Goal: Information Seeking & Learning: Check status

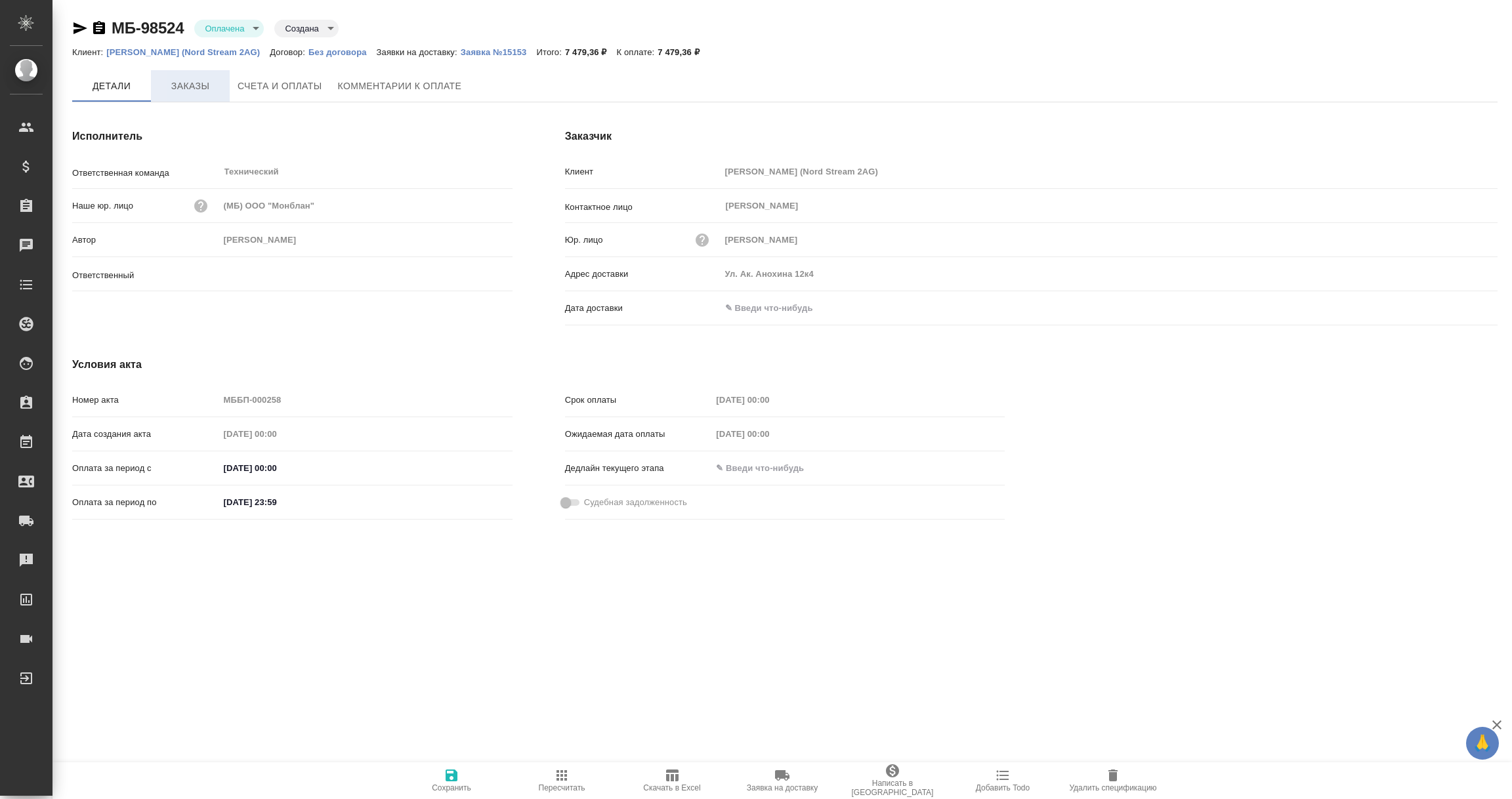
type input "[PERSON_NAME]"
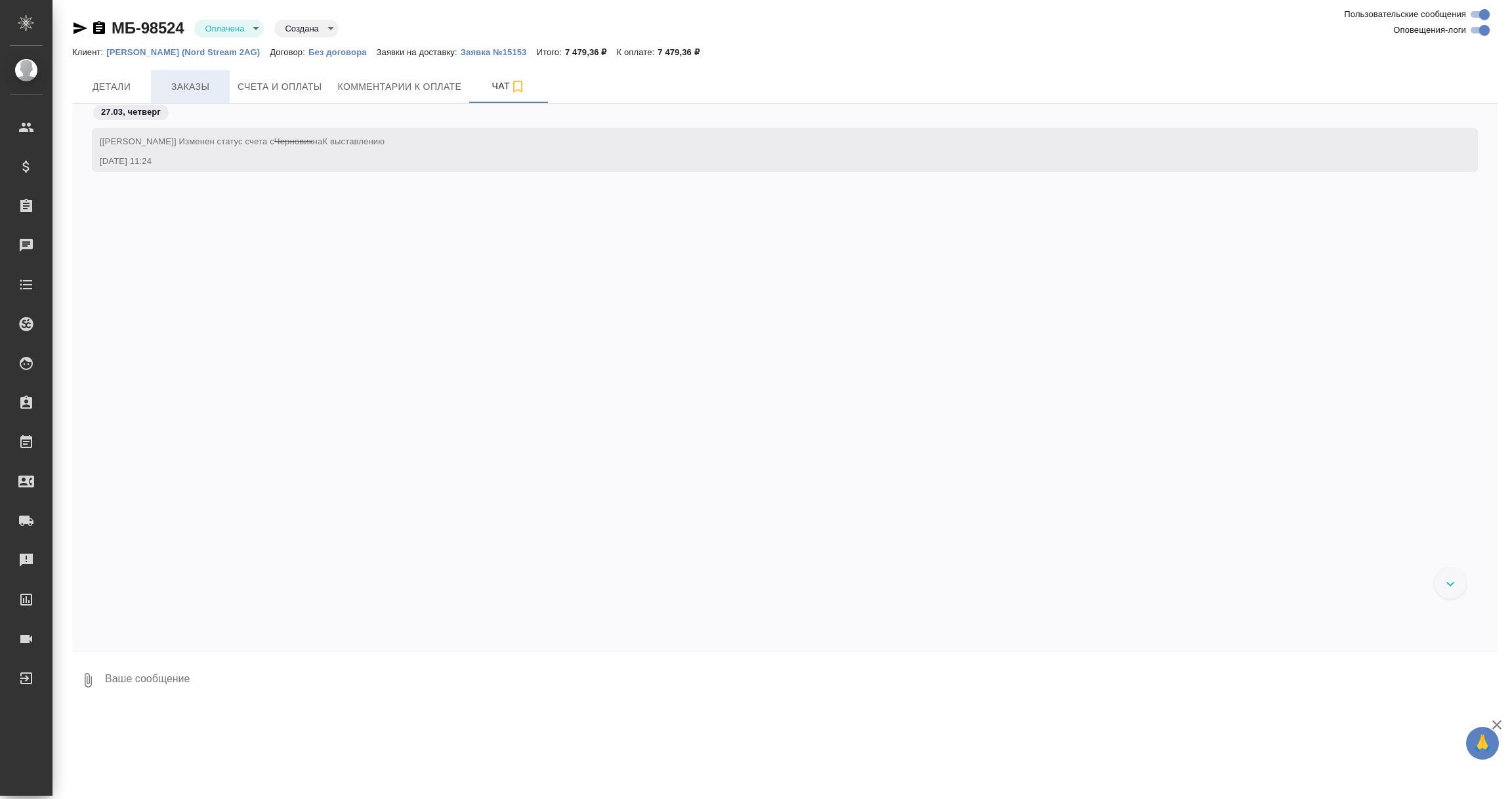
scroll to position [43, 0]
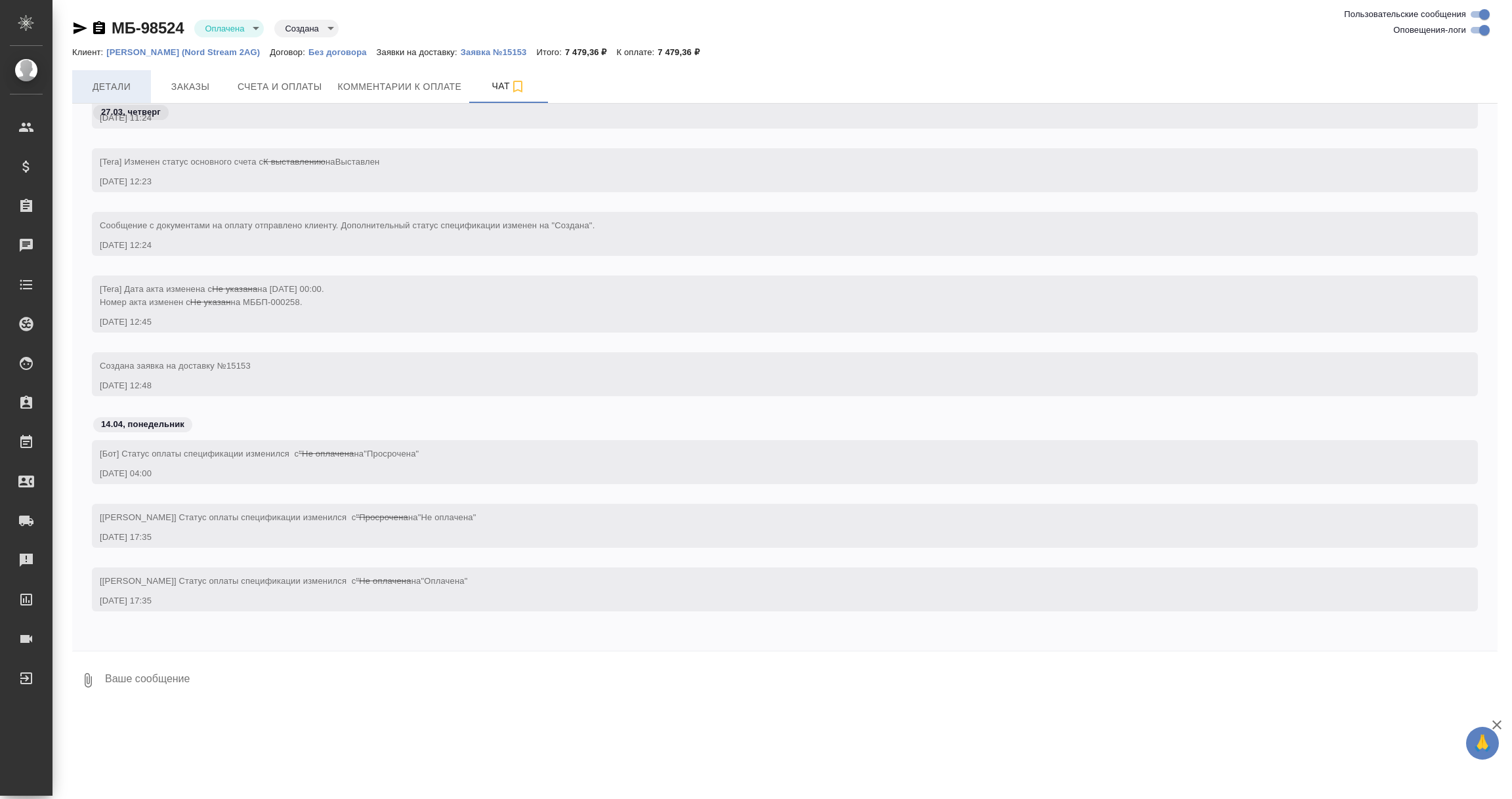
click at [120, 84] on span "Детали" at bounding box center [111, 86] width 63 height 16
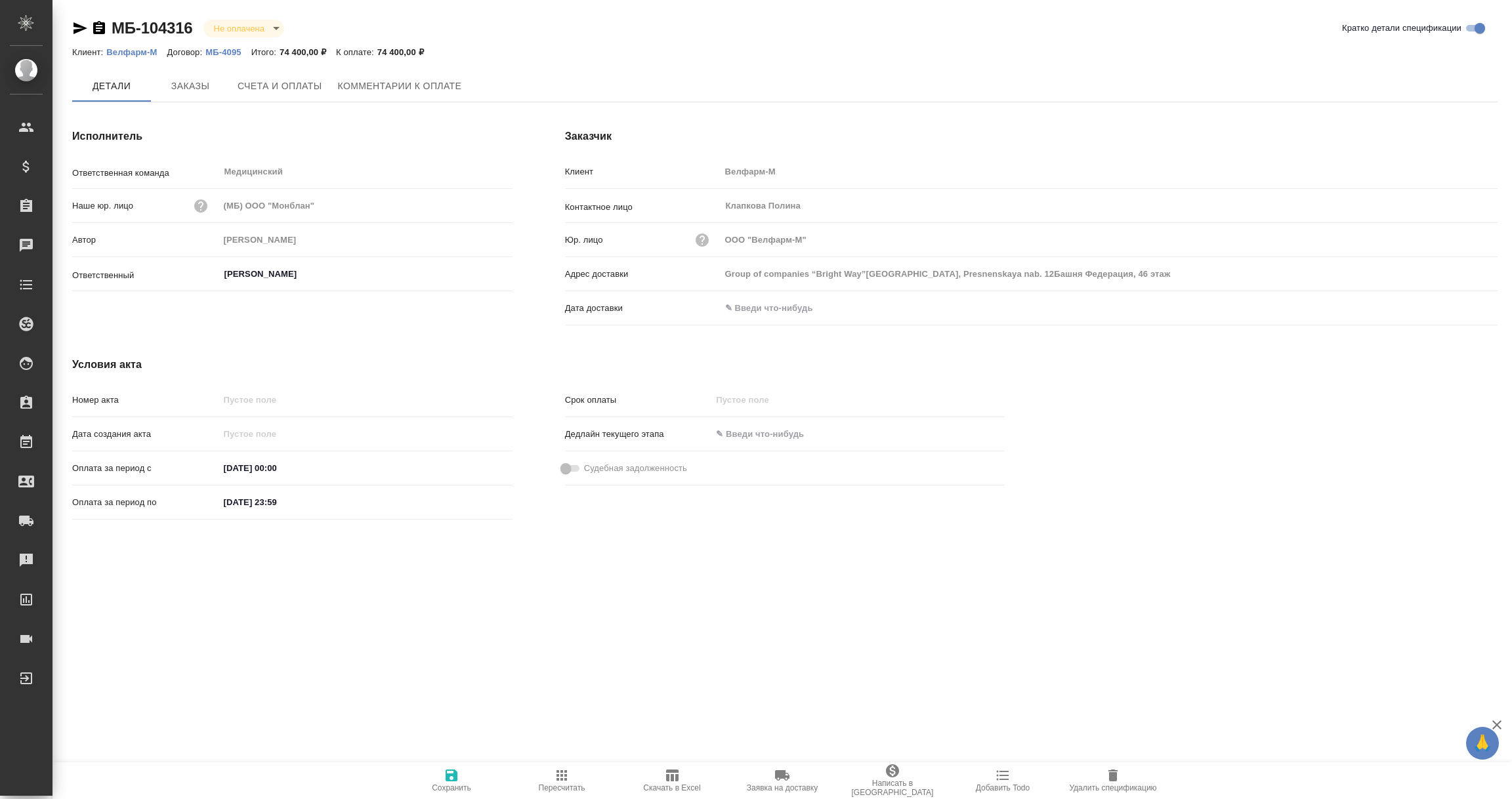
type input "Group of companies “Bright Way”Moscow, Presnenskaya nab. 12Башня Федерация, 46 …"
click at [471, 689] on div ".cls-1 fill:#fff; AWATERA Vorobyova Ekaterina Клиенты Спецификации Заказы 1 Чат…" at bounding box center [756, 400] width 1512 height 799
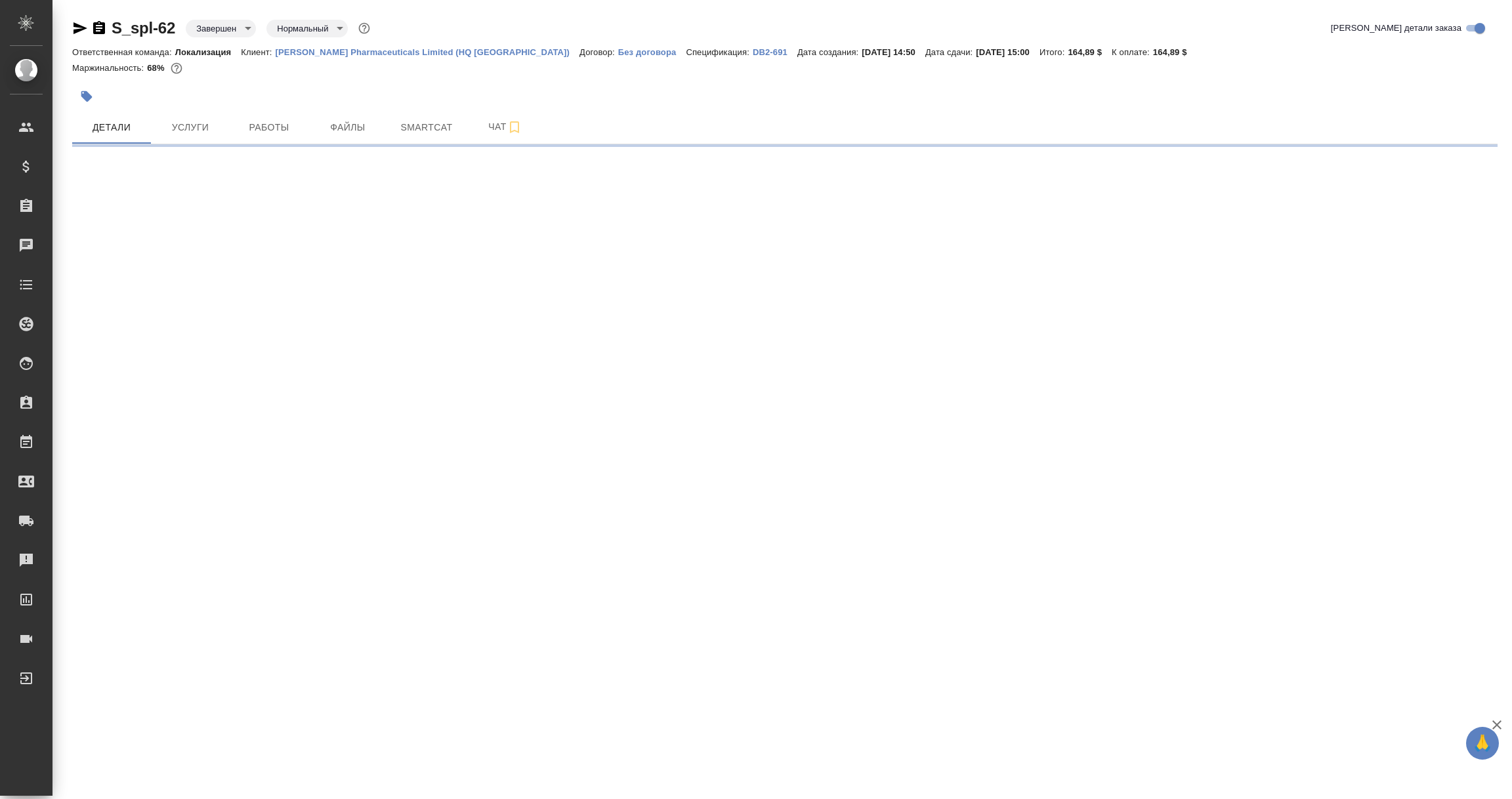
select select "RU"
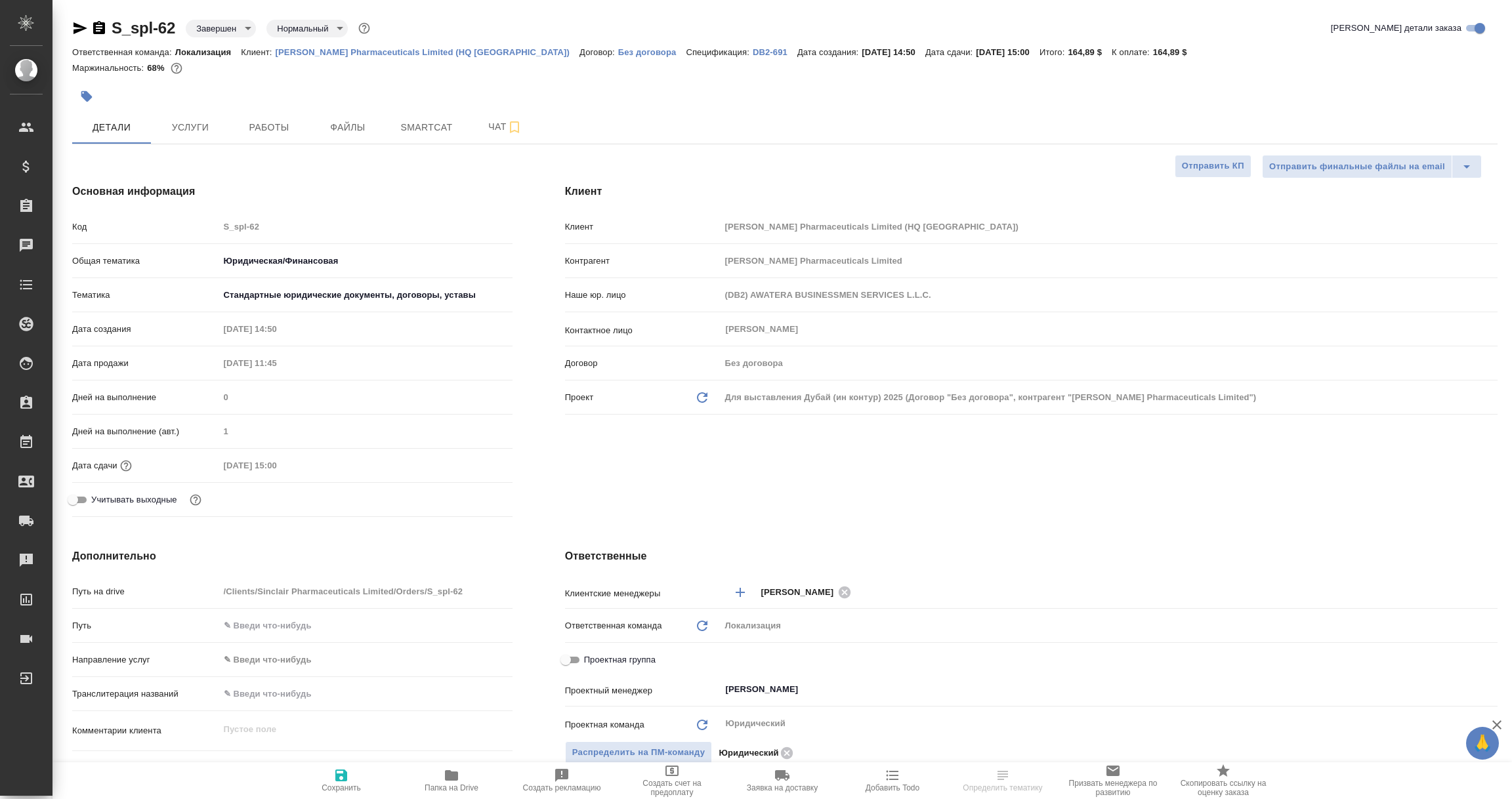
type textarea "x"
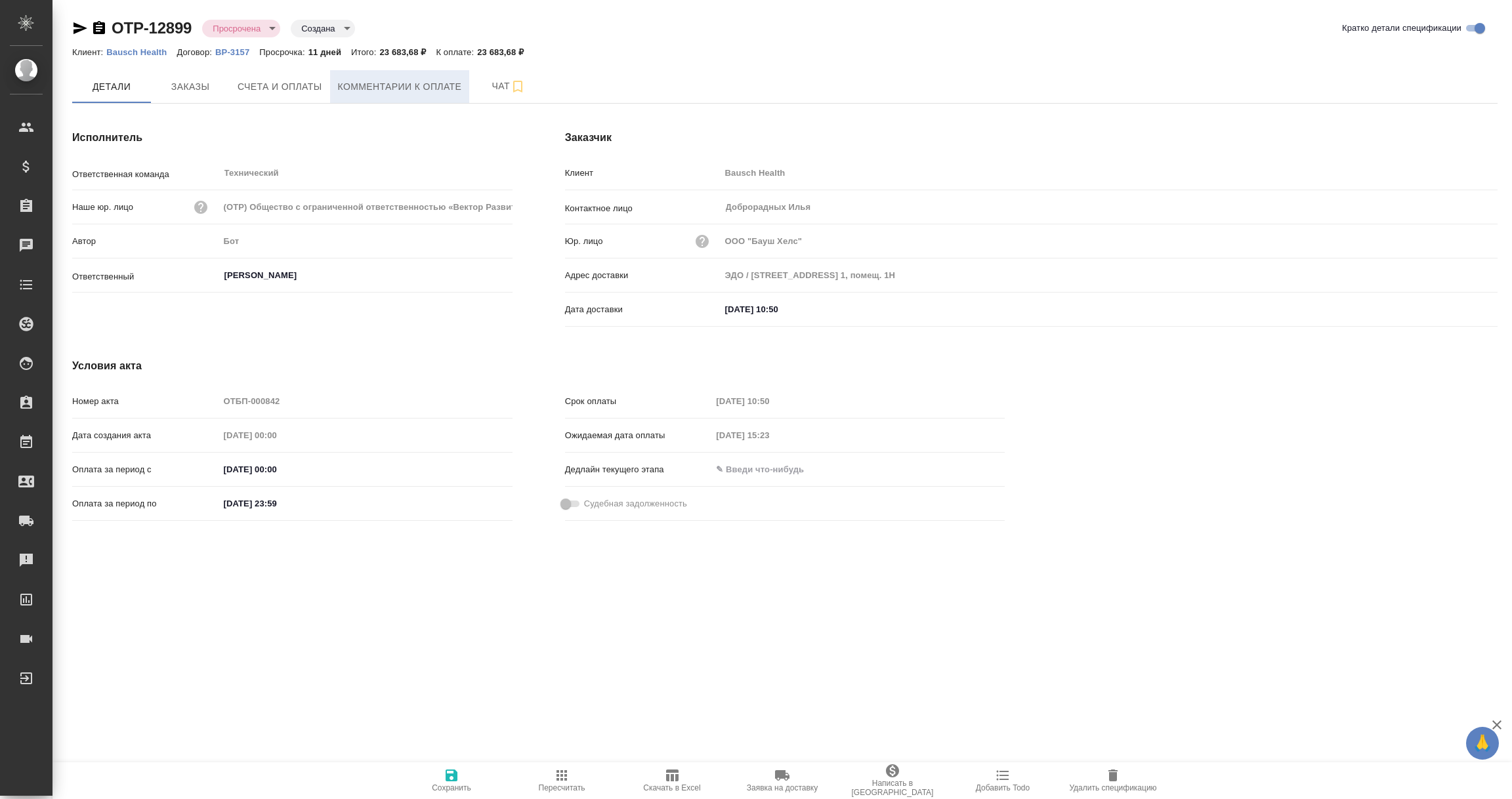
click at [395, 85] on span "Комментарии к оплате" at bounding box center [400, 86] width 124 height 16
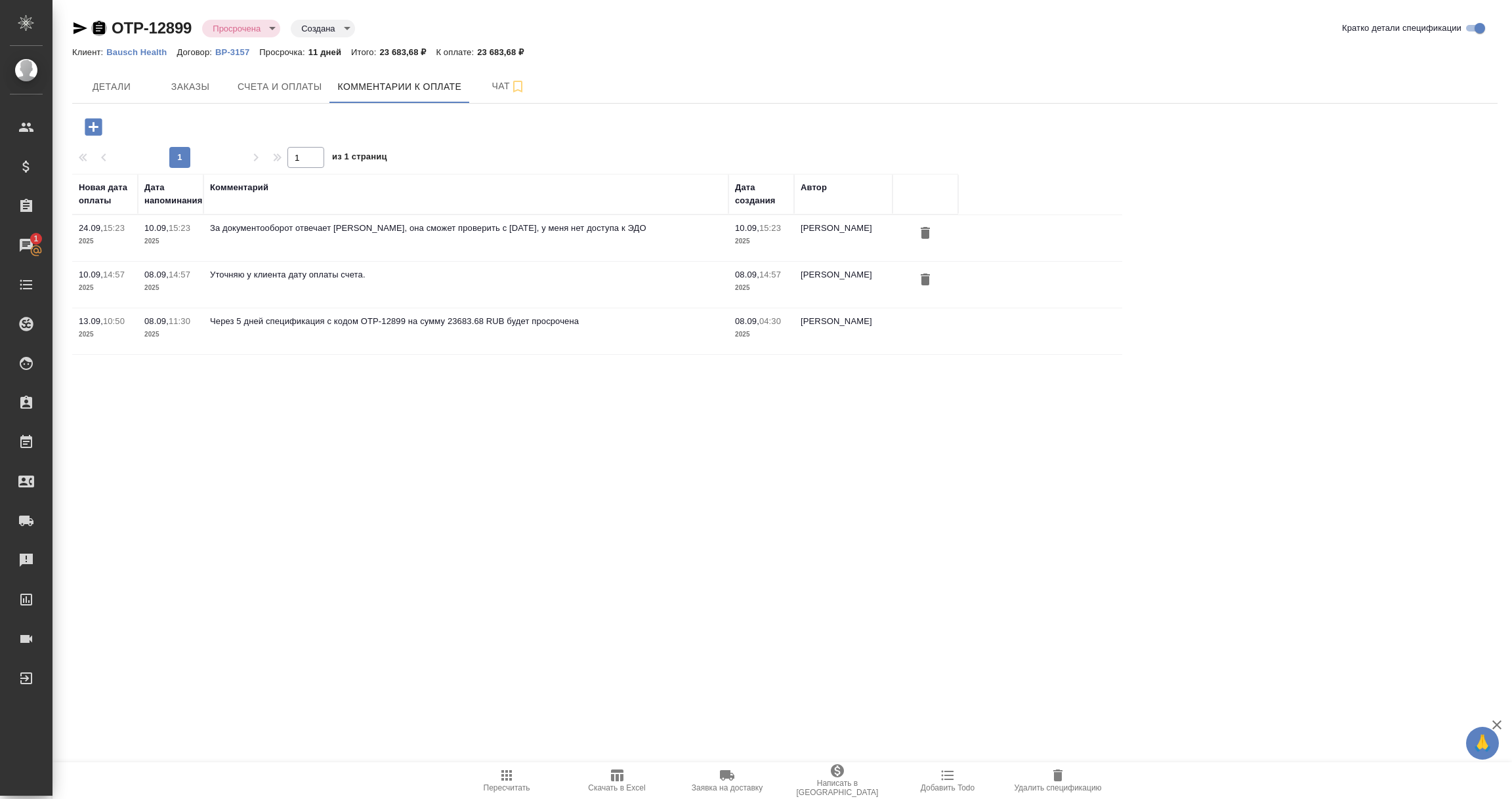
click at [96, 26] on icon "button" at bounding box center [99, 28] width 12 height 13
click at [79, 26] on icon "button" at bounding box center [80, 28] width 13 height 12
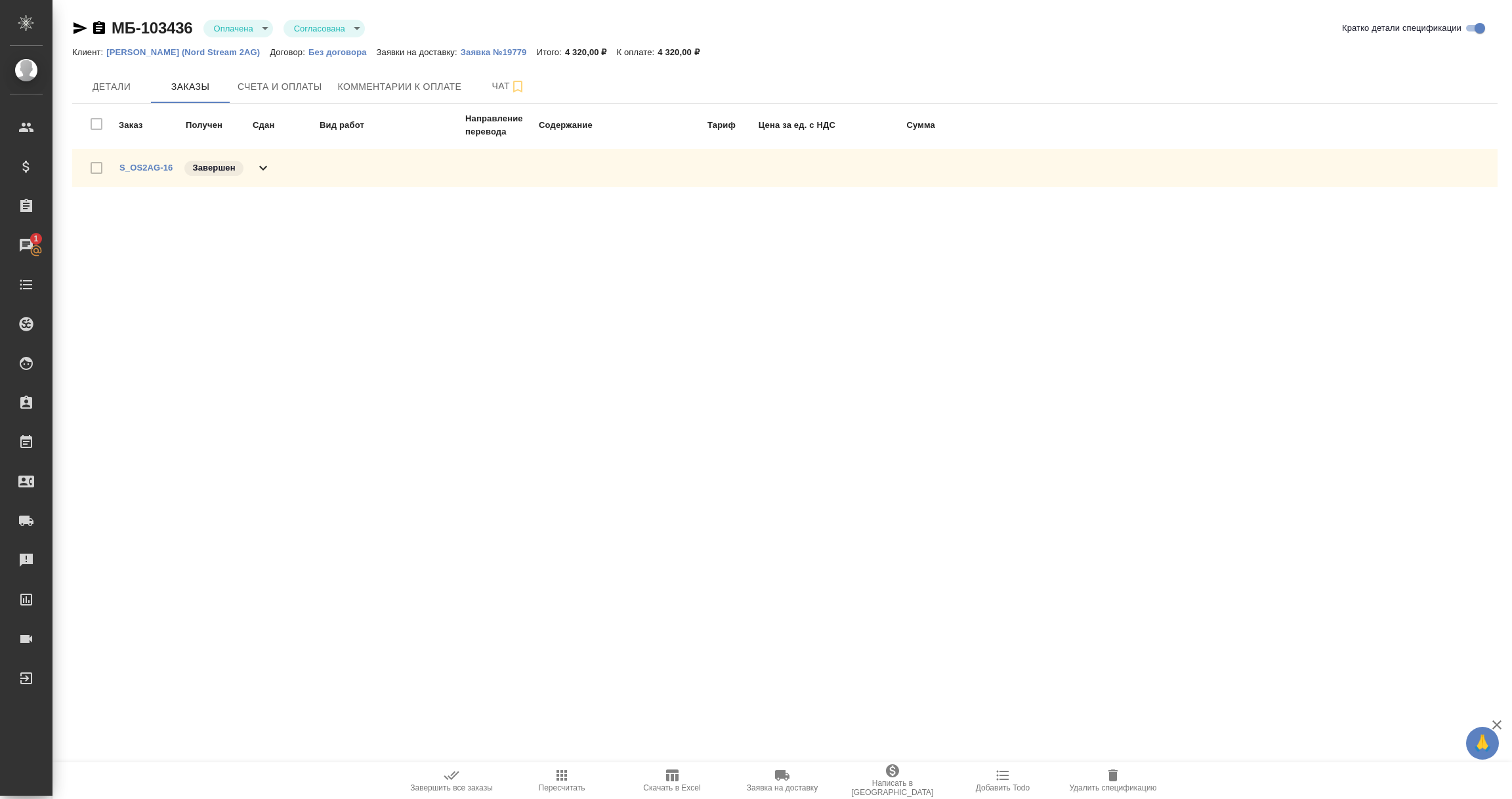
click at [132, 128] on td "Заказ" at bounding box center [151, 125] width 66 height 28
click at [227, 380] on div ".cls-1 fill:#fff; AWATERA [PERSON_NAME] Спецификации Заказы 1 Чаты Todo Проекты…" at bounding box center [756, 400] width 1512 height 799
drag, startPoint x: 125, startPoint y: 88, endPoint x: 129, endPoint y: 110, distance: 22.4
click at [125, 87] on span "Детали" at bounding box center [111, 86] width 63 height 16
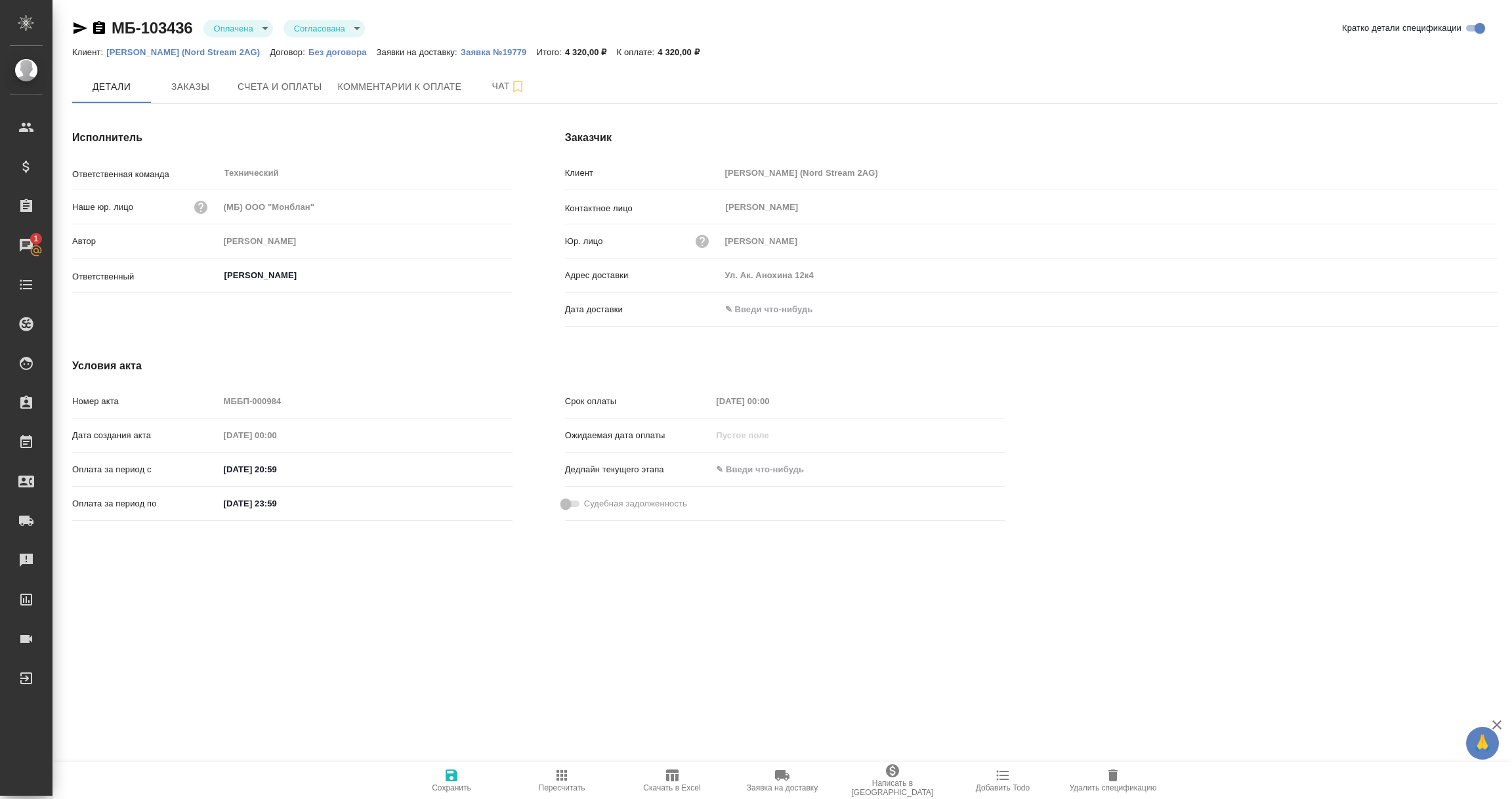
click at [94, 29] on icon "button" at bounding box center [99, 28] width 12 height 13
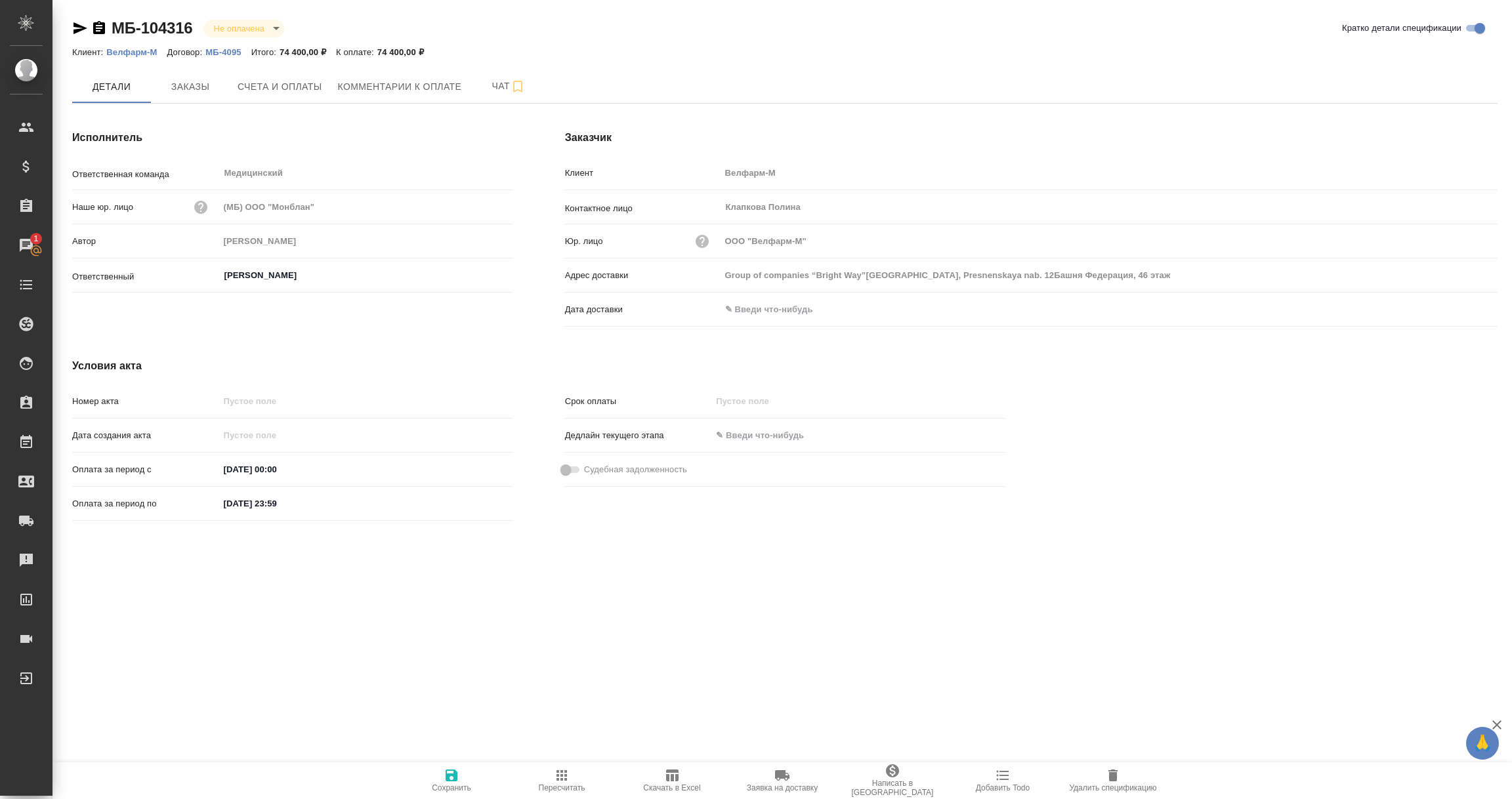
type input "Group of companies “Bright Way”Moscow, Presnenskaya nab. 12Башня Федерация, 46 …"
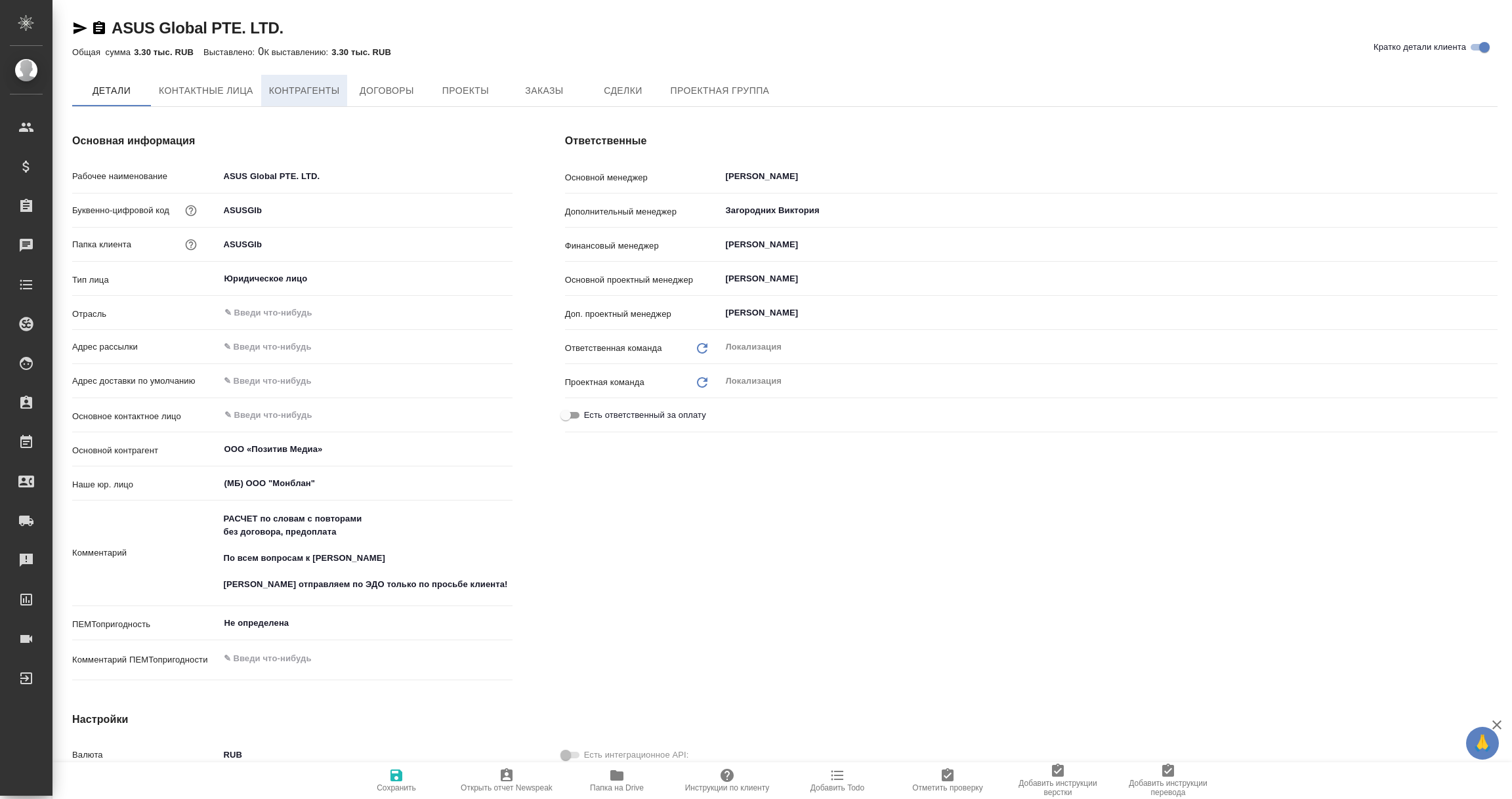
click at [307, 84] on span "Контрагенты" at bounding box center [305, 91] width 71 height 16
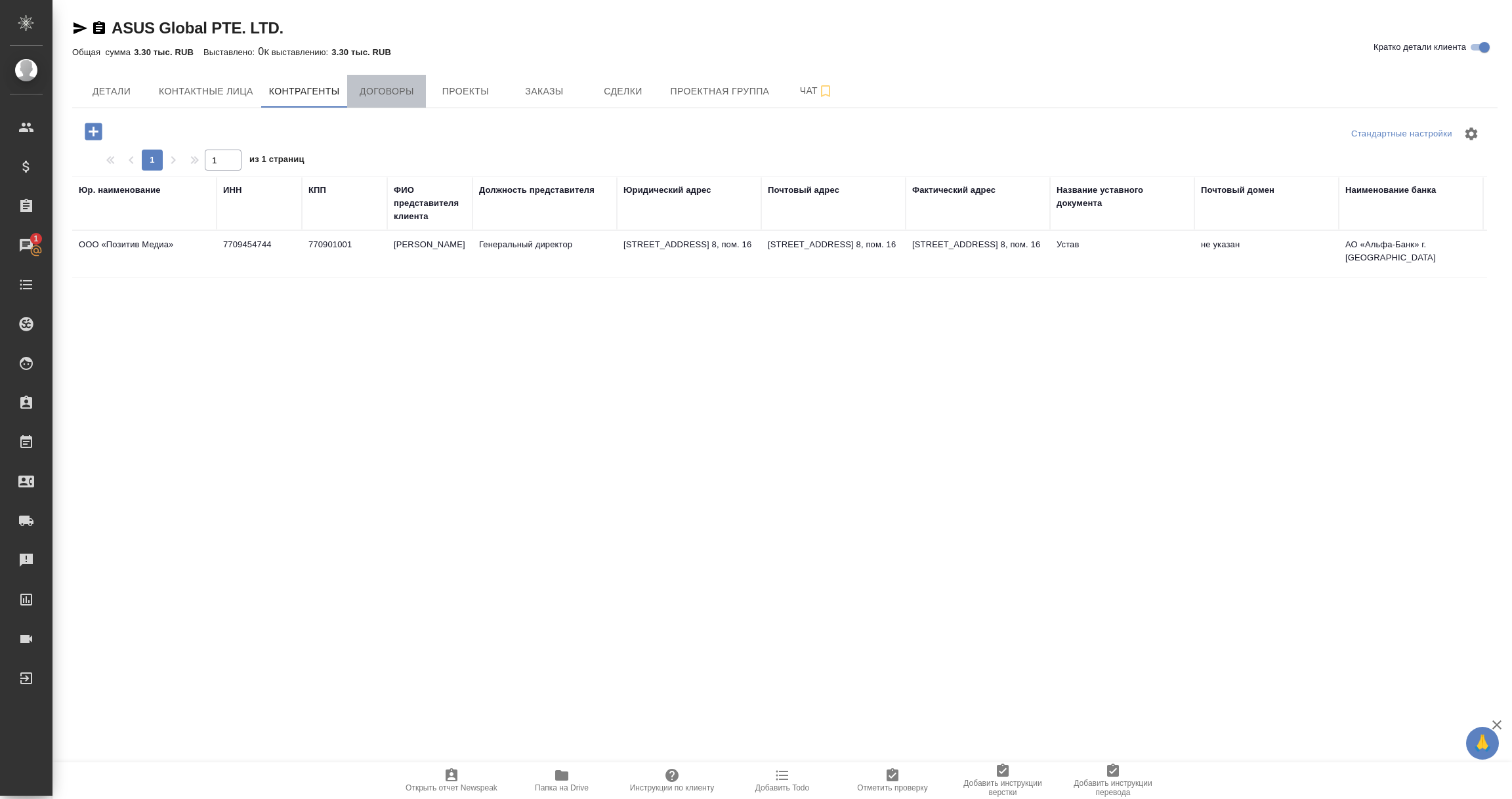
click at [401, 96] on span "Договоры" at bounding box center [386, 91] width 63 height 16
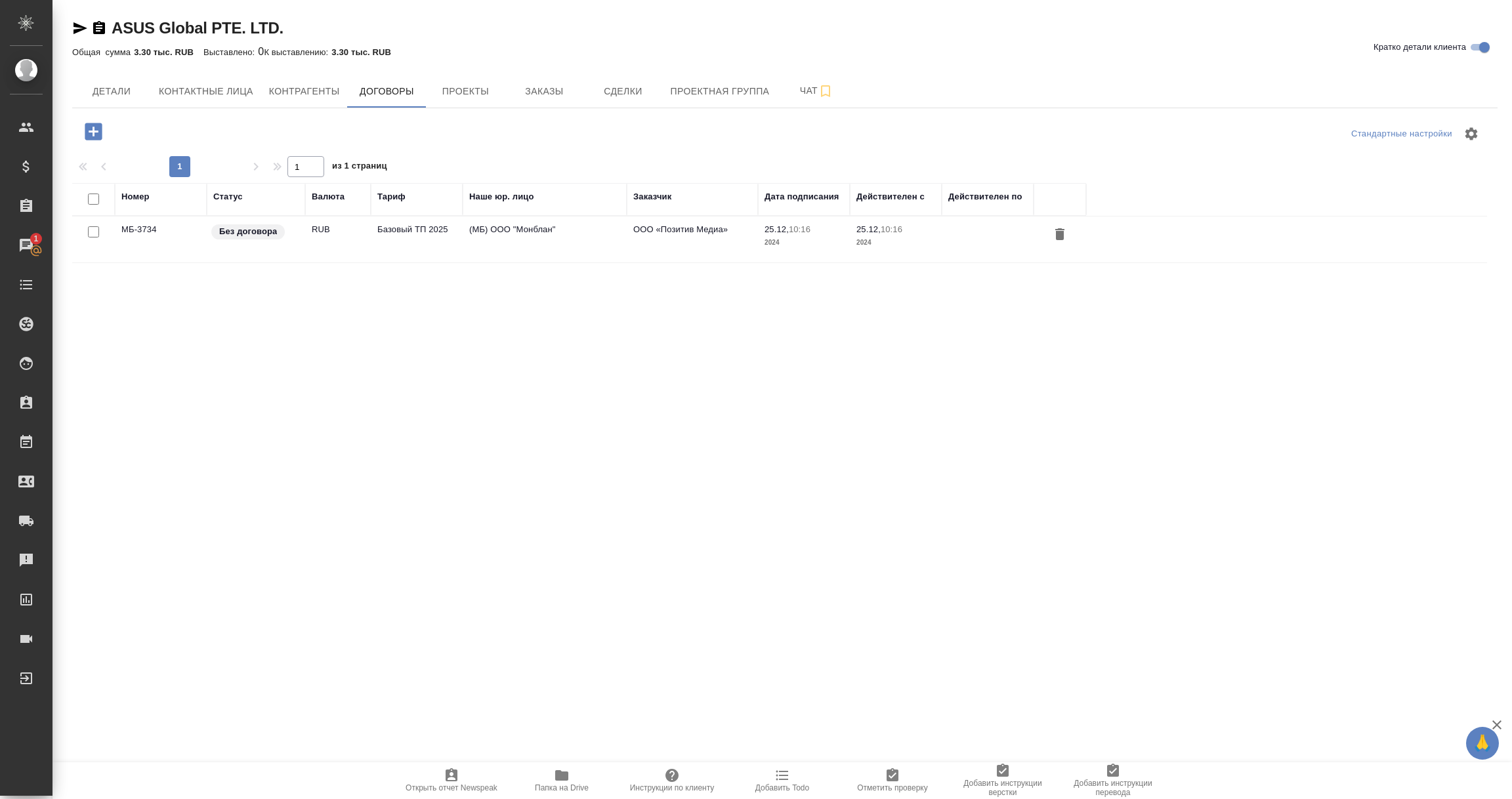
click at [155, 241] on td "МБ-3734" at bounding box center [161, 239] width 92 height 46
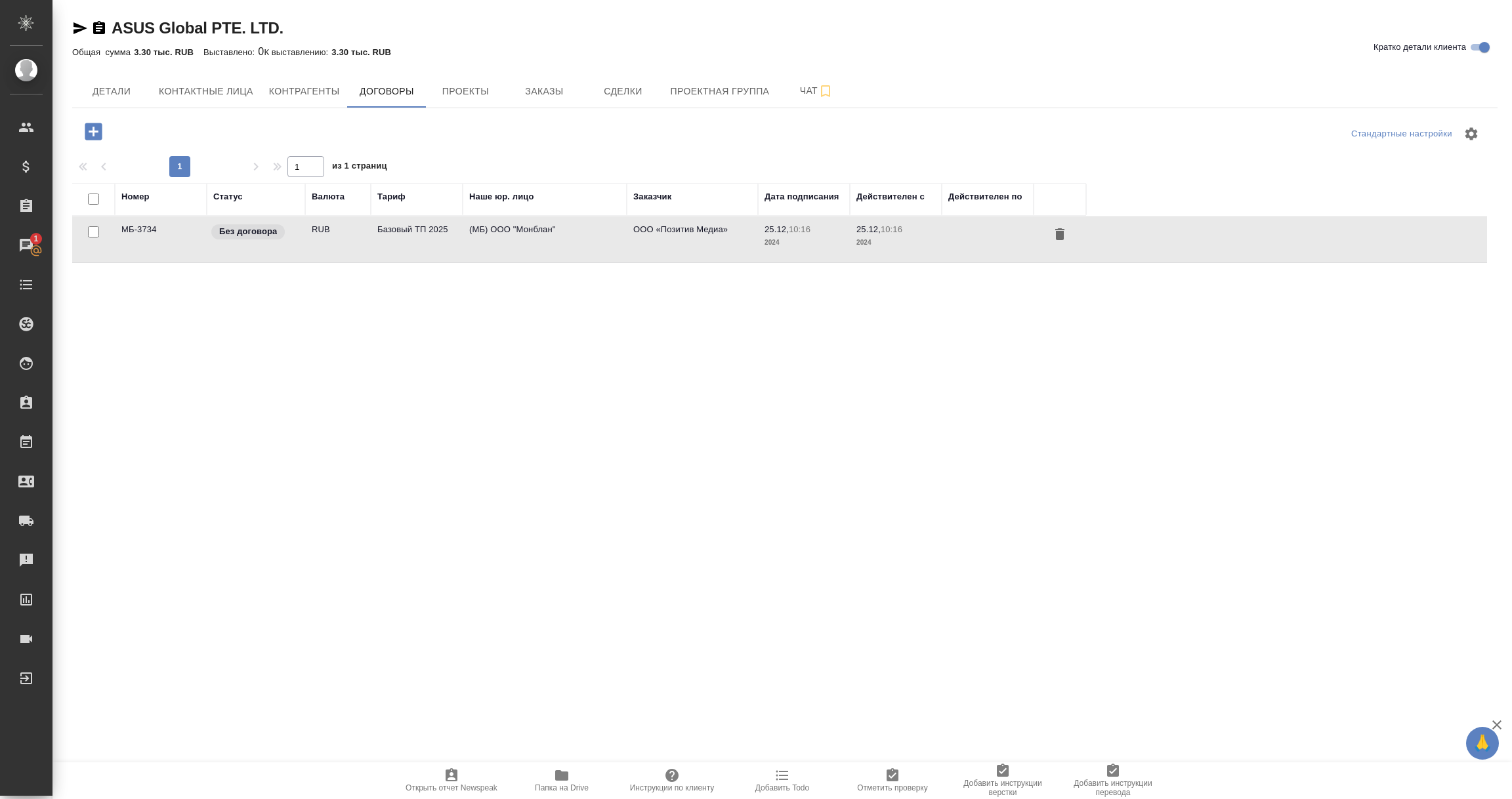
click at [155, 241] on td "МБ-3734" at bounding box center [161, 239] width 92 height 46
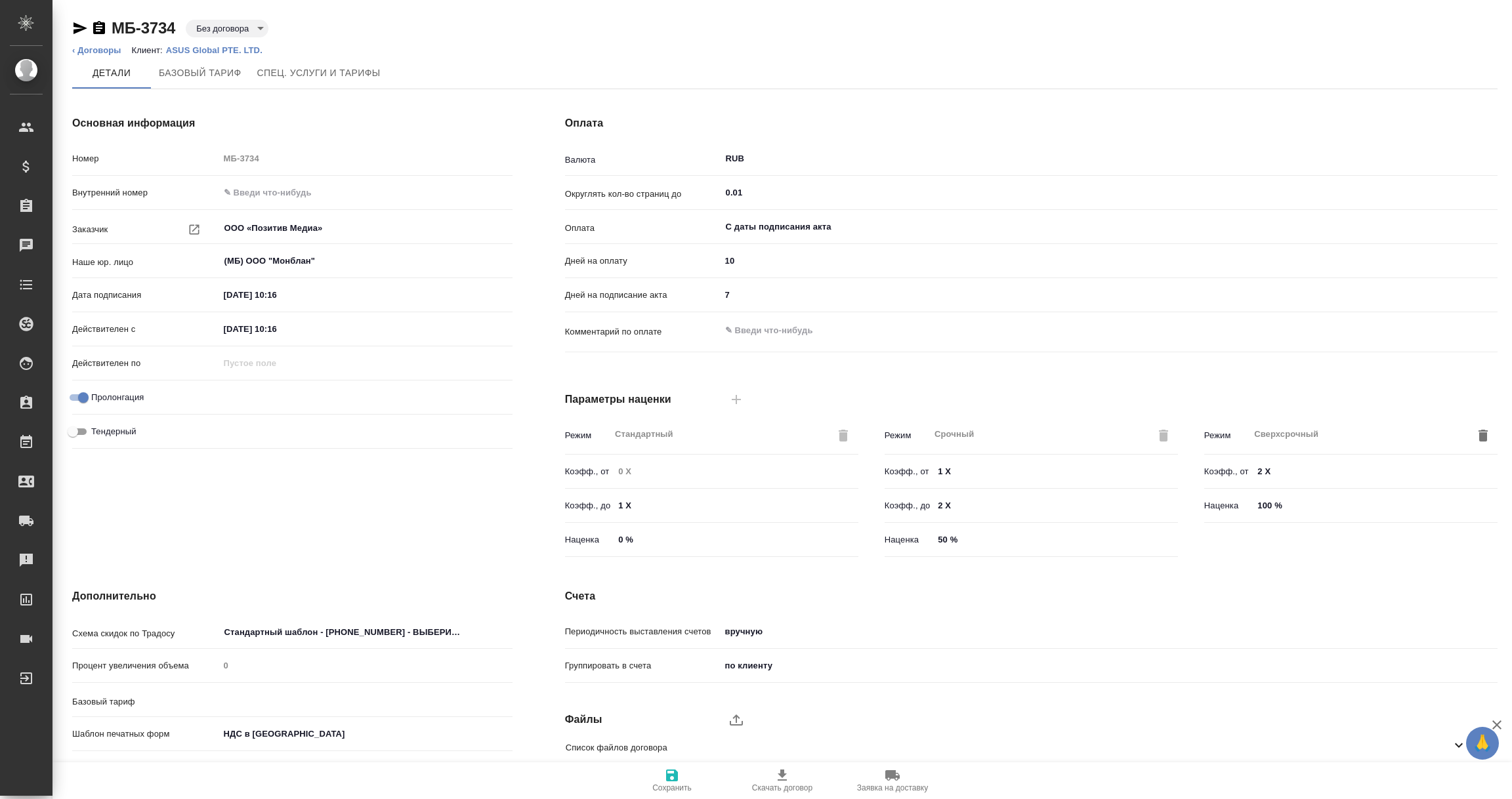
type input "Базовый ТП 2025"
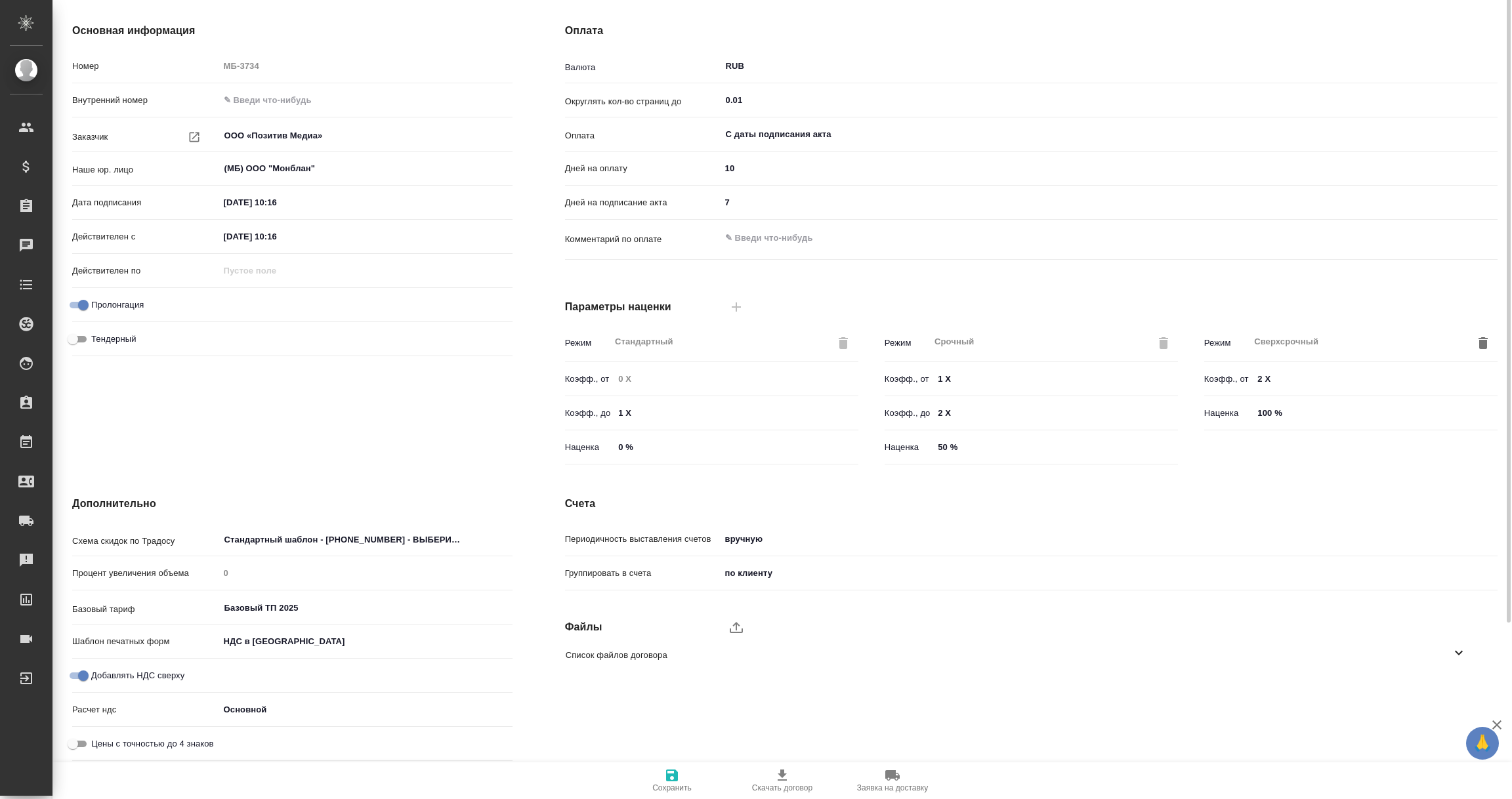
scroll to position [93, 0]
click at [1463, 652] on icon at bounding box center [1459, 653] width 16 height 16
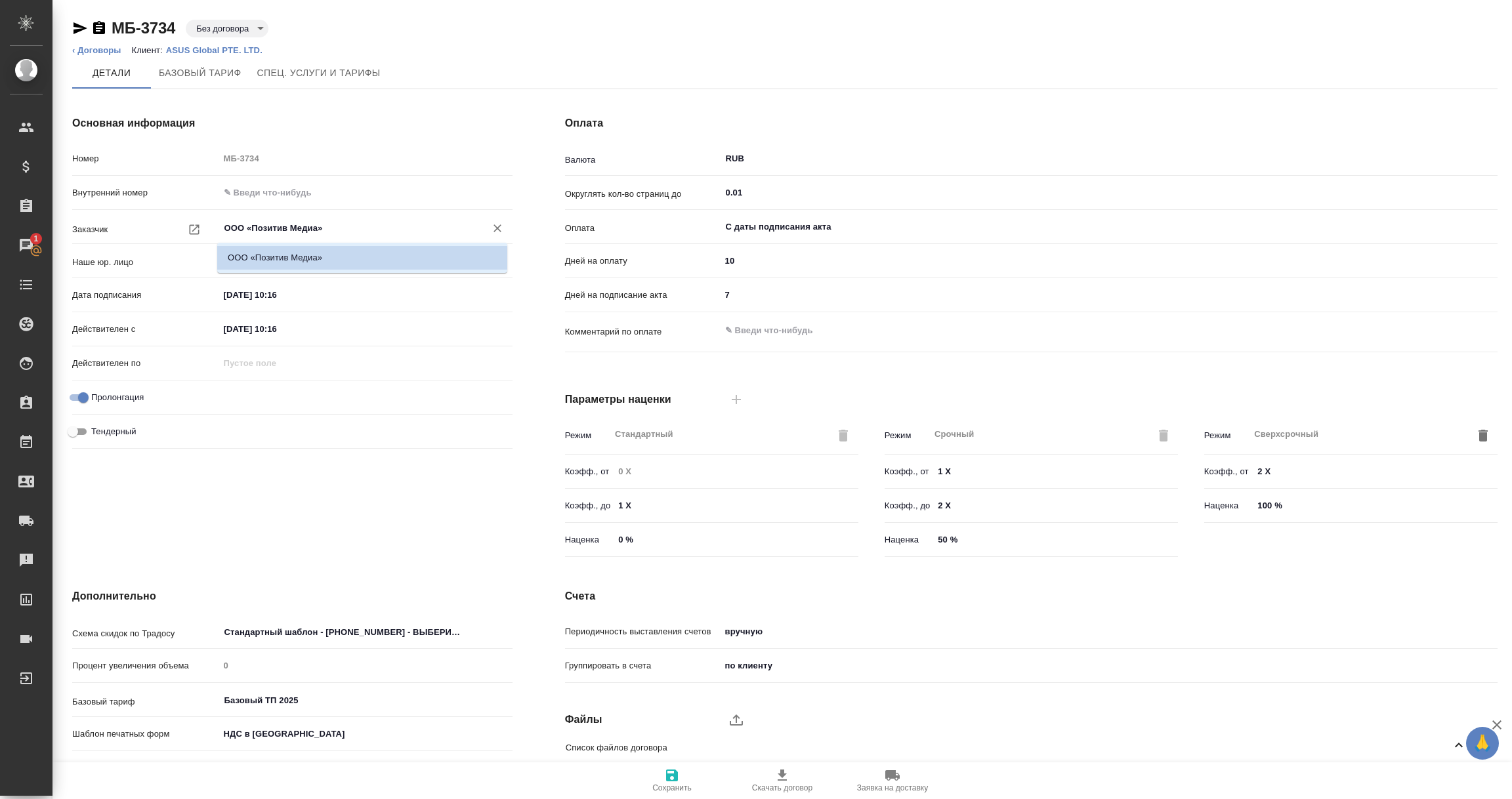
drag, startPoint x: 250, startPoint y: 227, endPoint x: 316, endPoint y: 227, distance: 66.0
click at [316, 227] on input "ООО «Позитив Медиа»" at bounding box center [344, 228] width 242 height 16
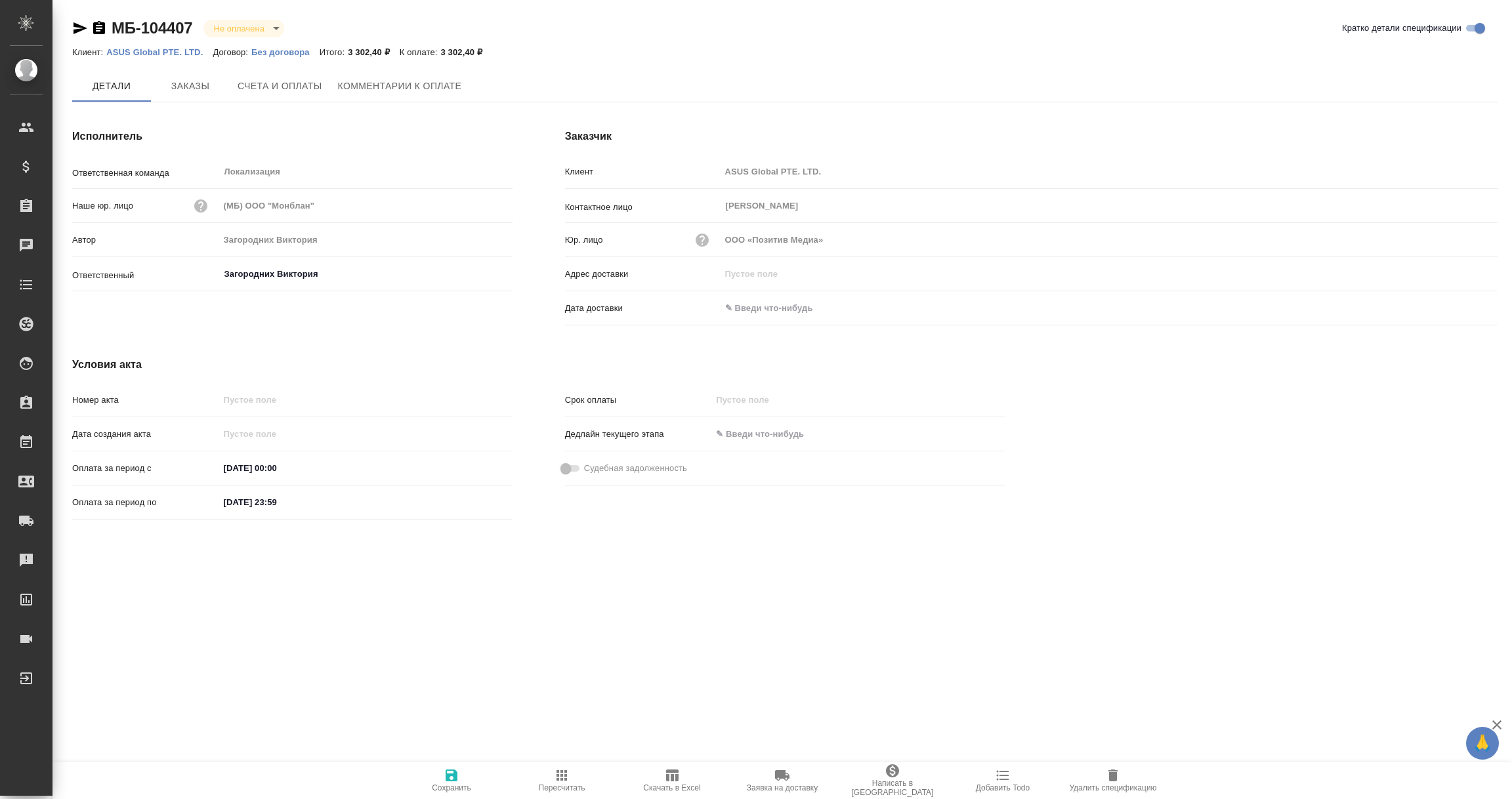
click at [755, 305] on input "text" at bounding box center [778, 307] width 115 height 19
click at [1452, 307] on icon "button" at bounding box center [1460, 308] width 16 height 16
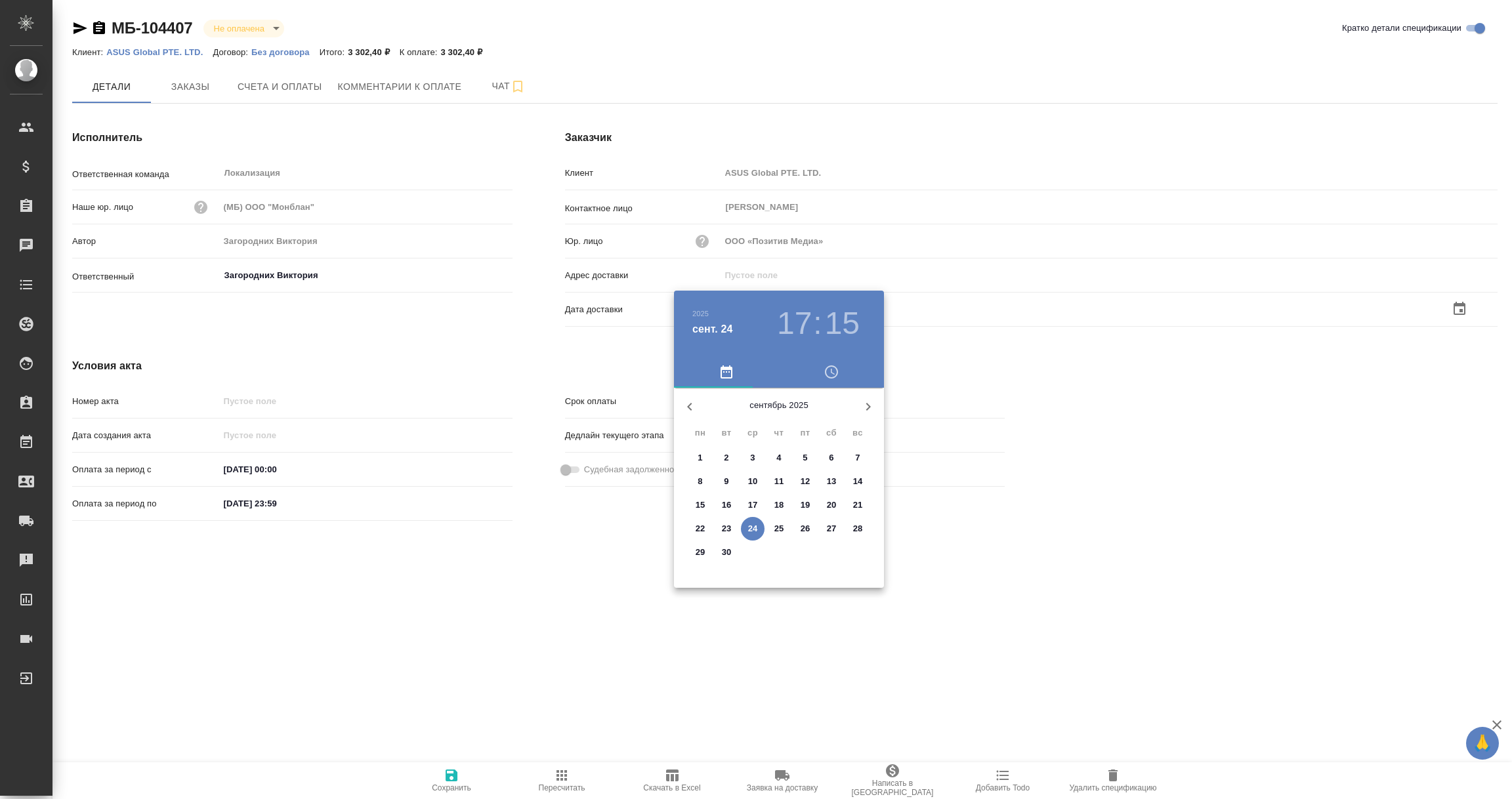
click at [749, 526] on p "24" at bounding box center [753, 528] width 10 height 13
type input "[DATE] 17:15"
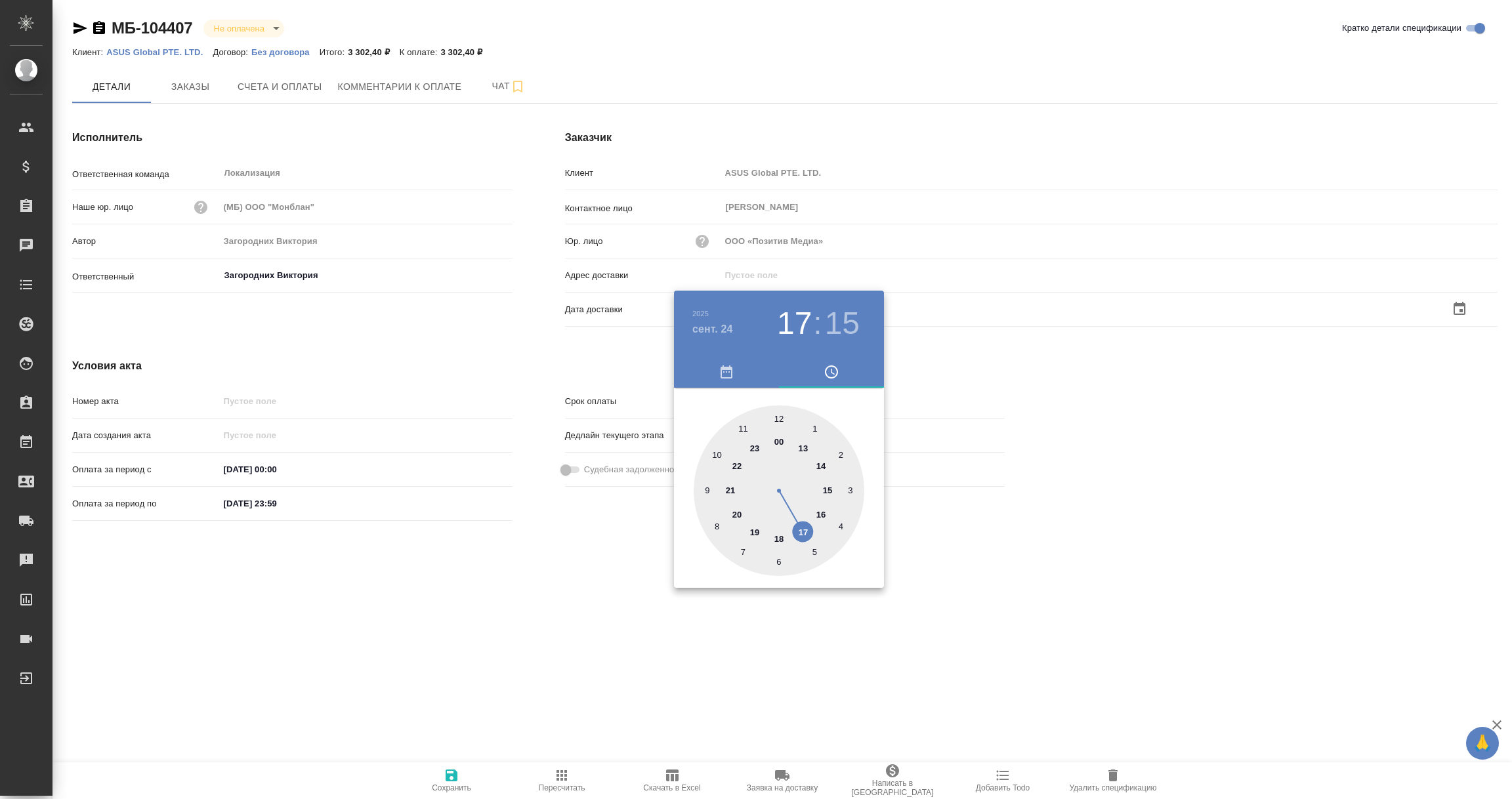
click at [592, 656] on div at bounding box center [756, 400] width 1512 height 799
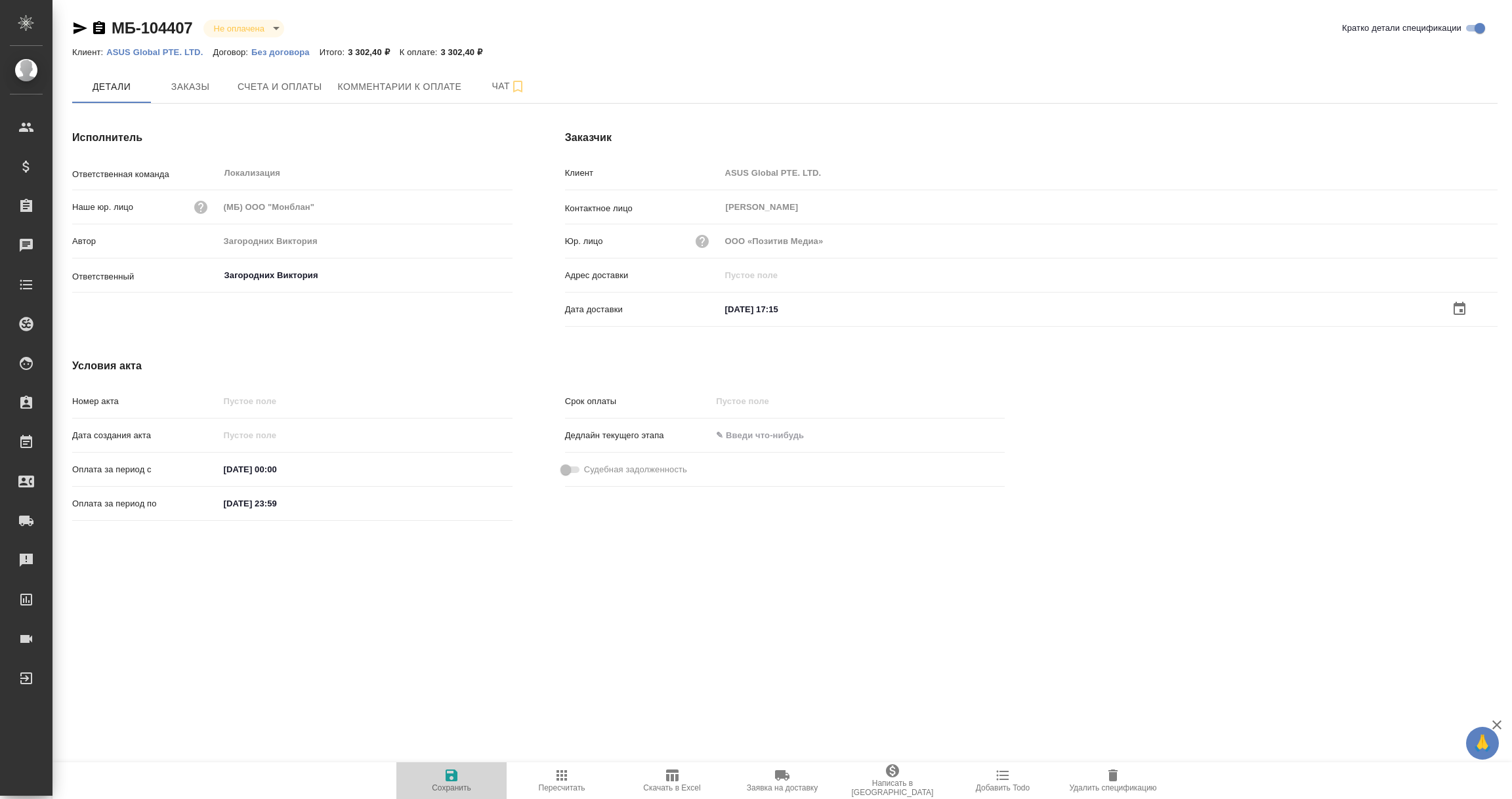
click at [452, 775] on icon "button" at bounding box center [451, 775] width 12 height 12
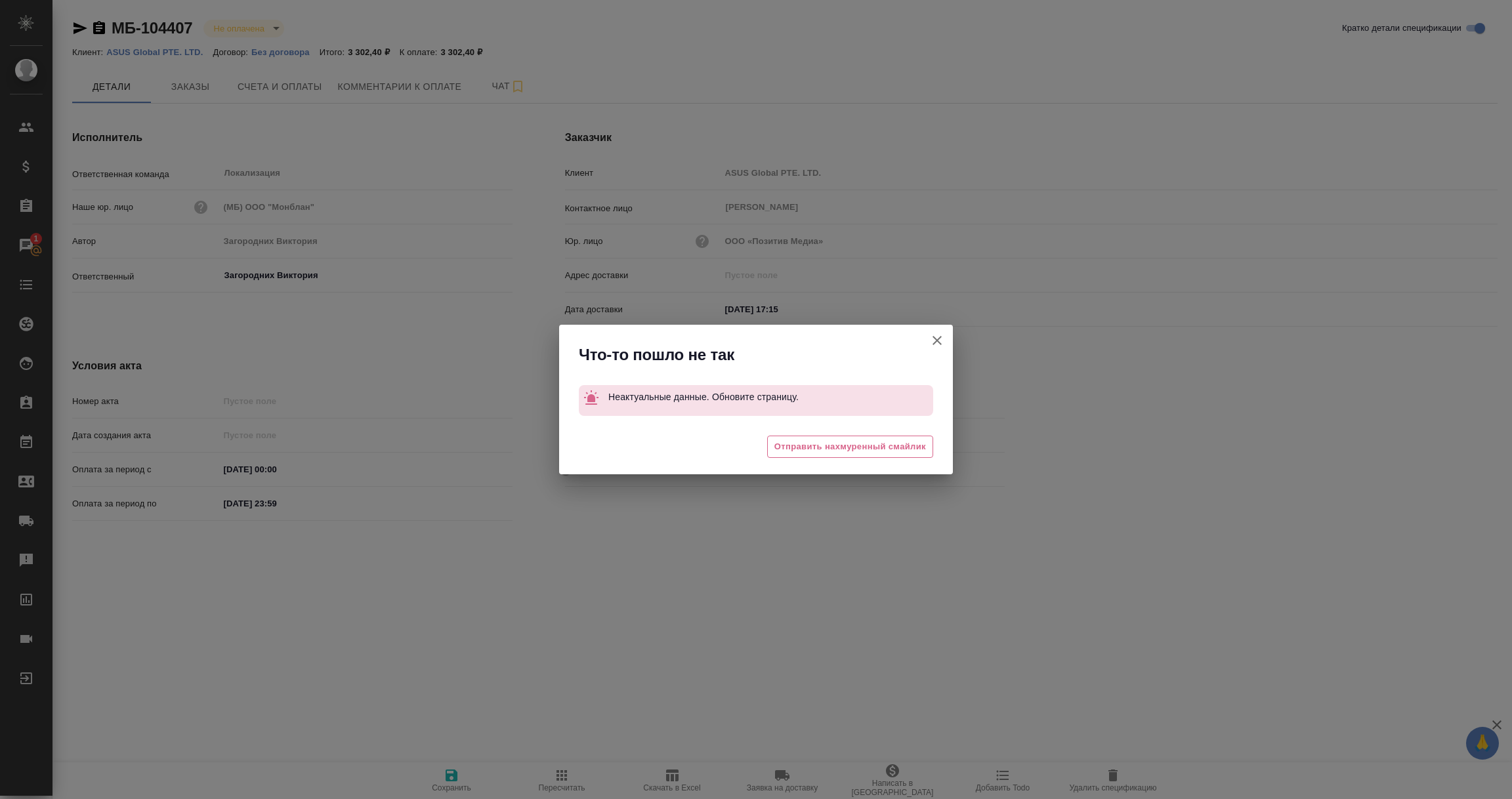
click at [937, 329] on button "Кратко детали спецификации" at bounding box center [937, 340] width 31 height 31
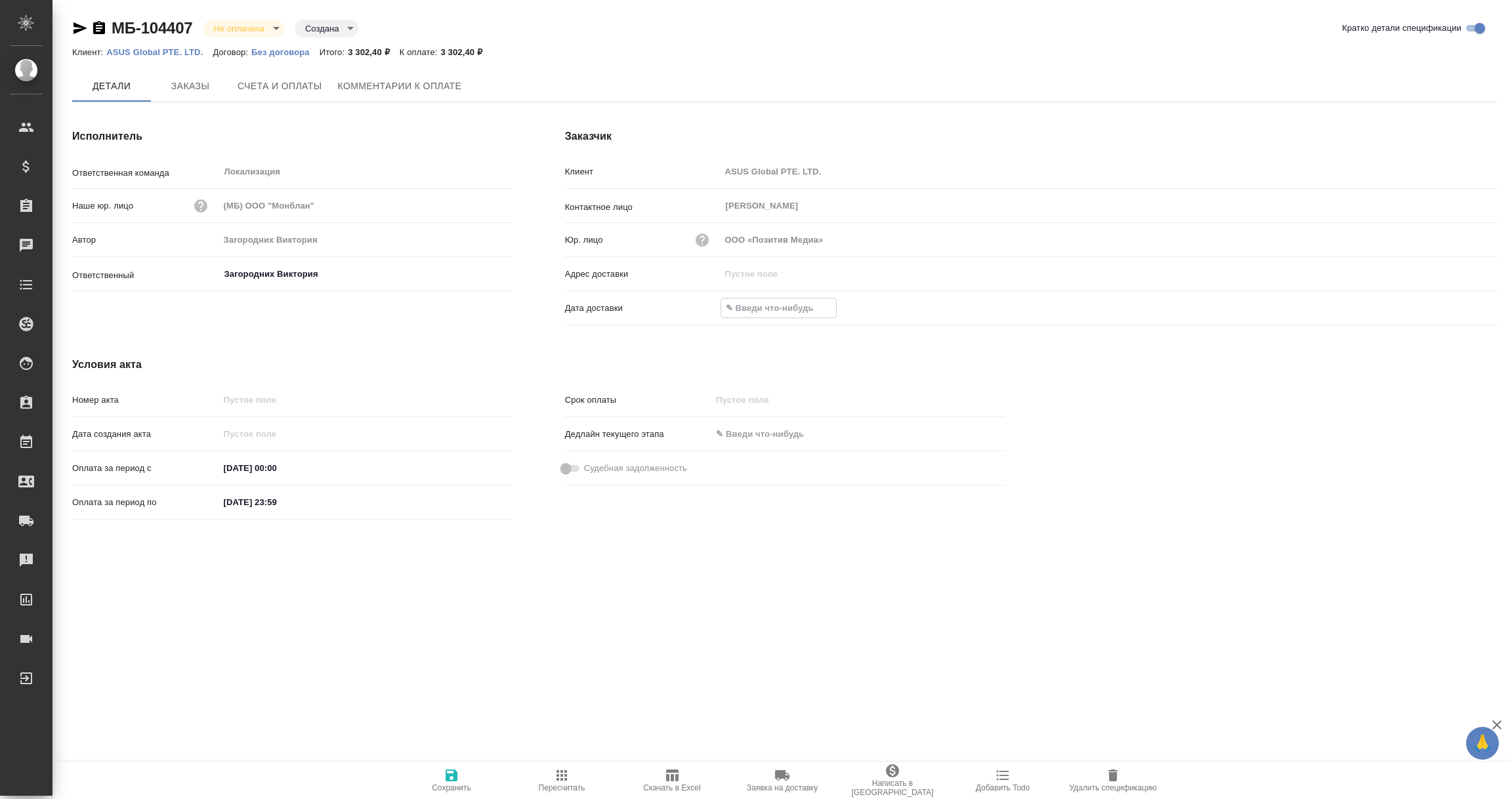
click at [749, 308] on input "text" at bounding box center [779, 307] width 115 height 19
click at [1458, 310] on icon "button" at bounding box center [1460, 308] width 16 height 16
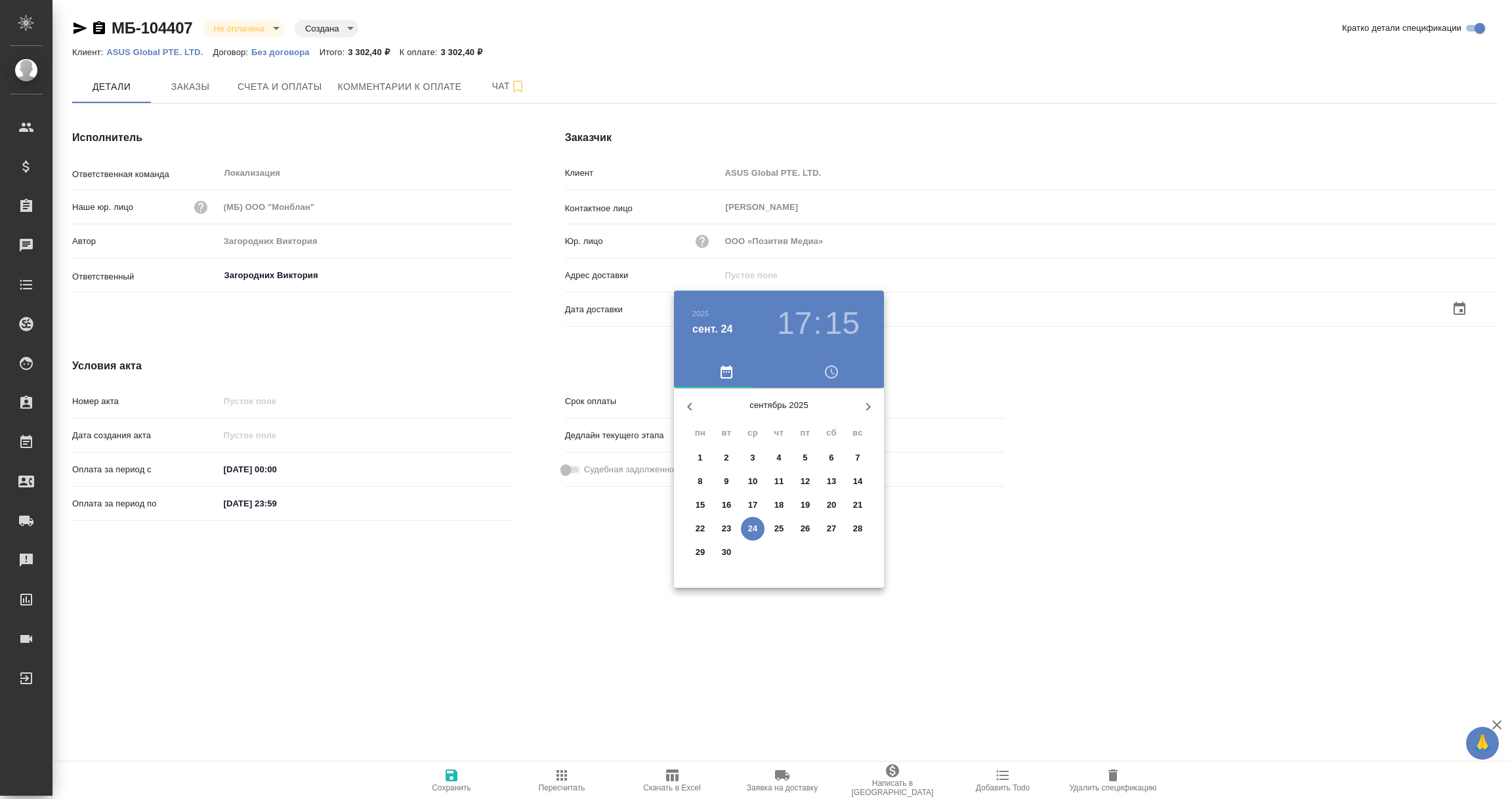
click at [752, 524] on p "24" at bounding box center [753, 528] width 10 height 13
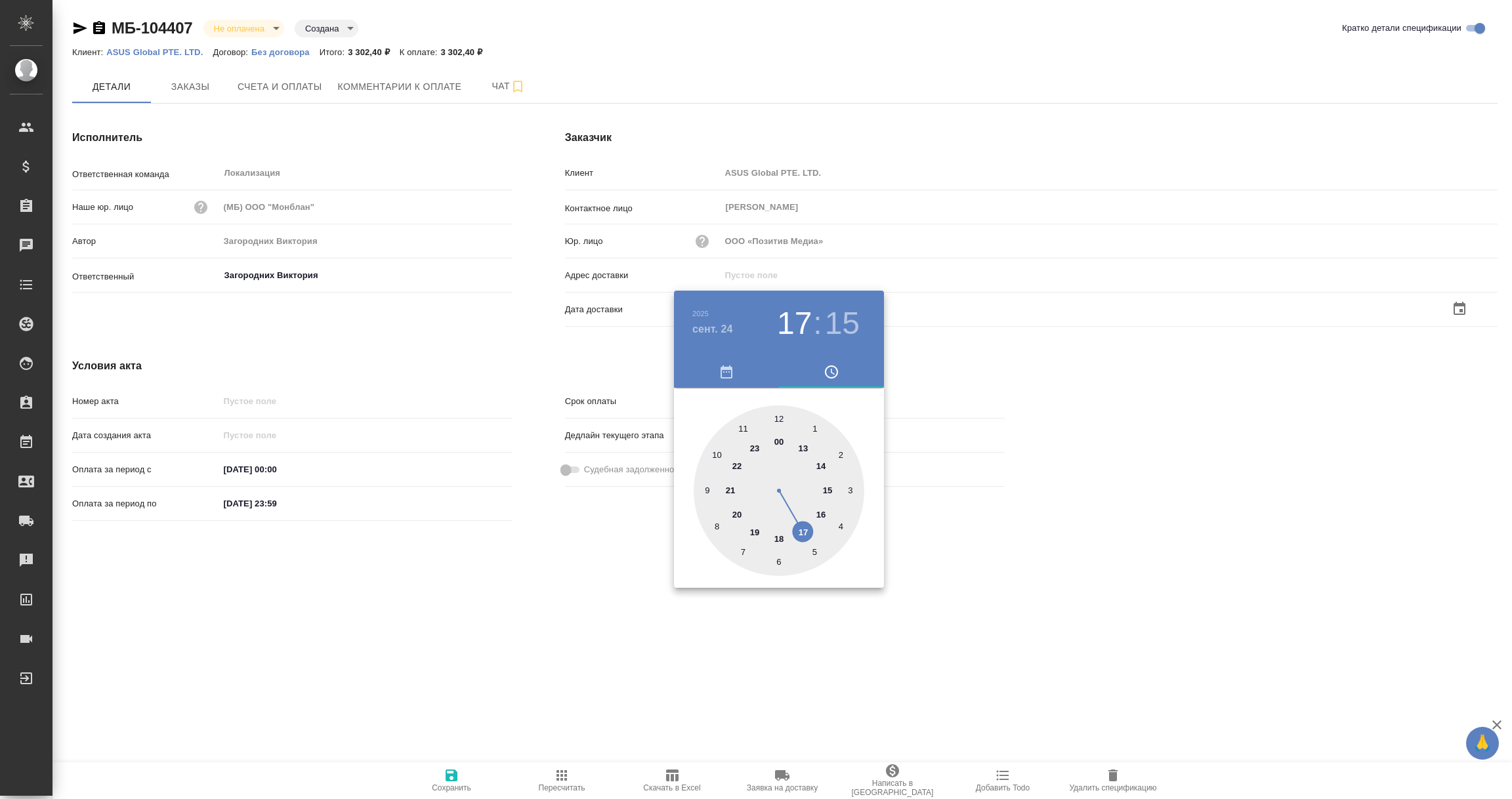
type input "24.09.2025 17:15"
click at [534, 628] on div at bounding box center [756, 400] width 1512 height 799
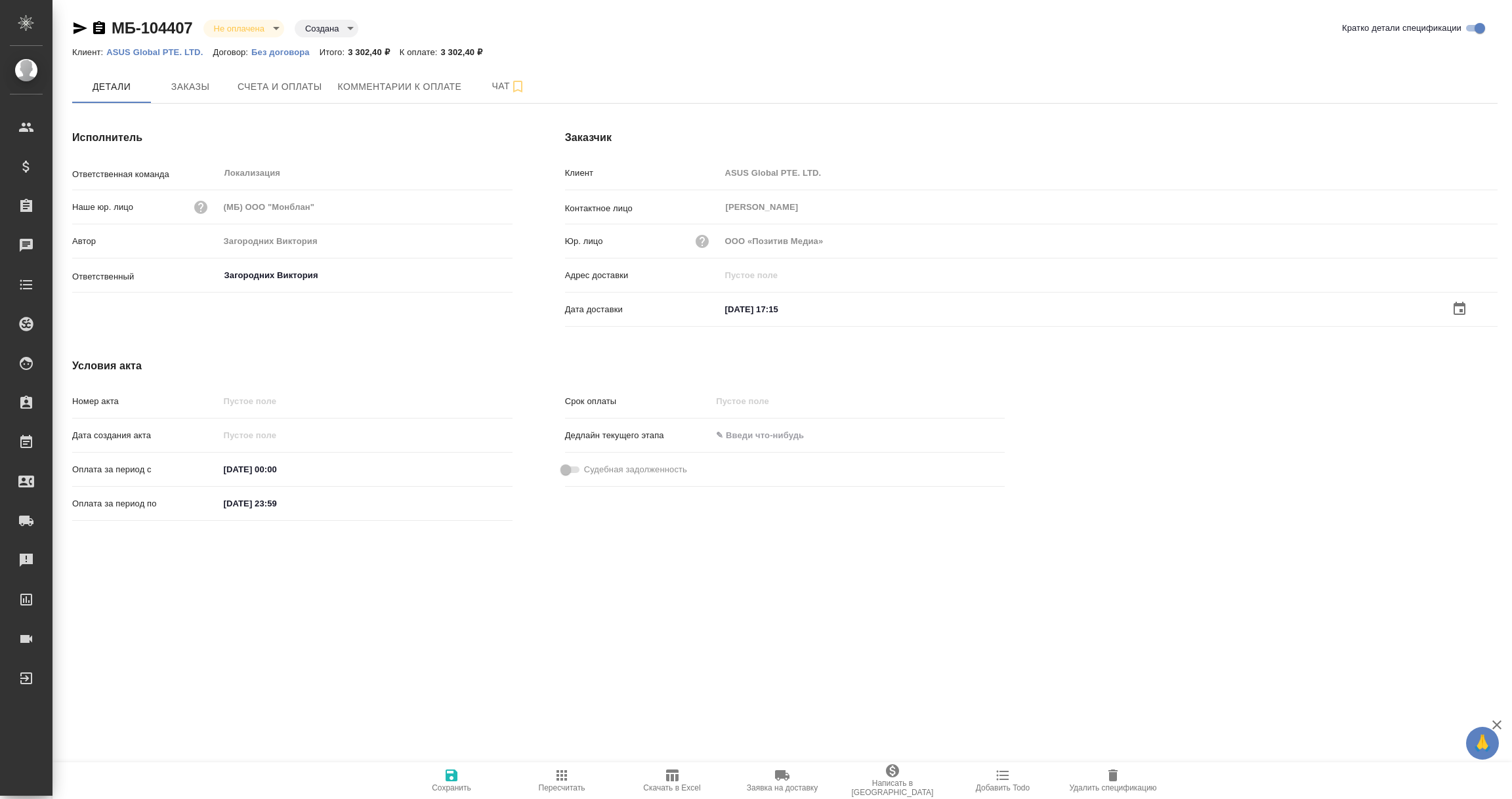
click at [448, 772] on icon "button" at bounding box center [451, 776] width 16 height 16
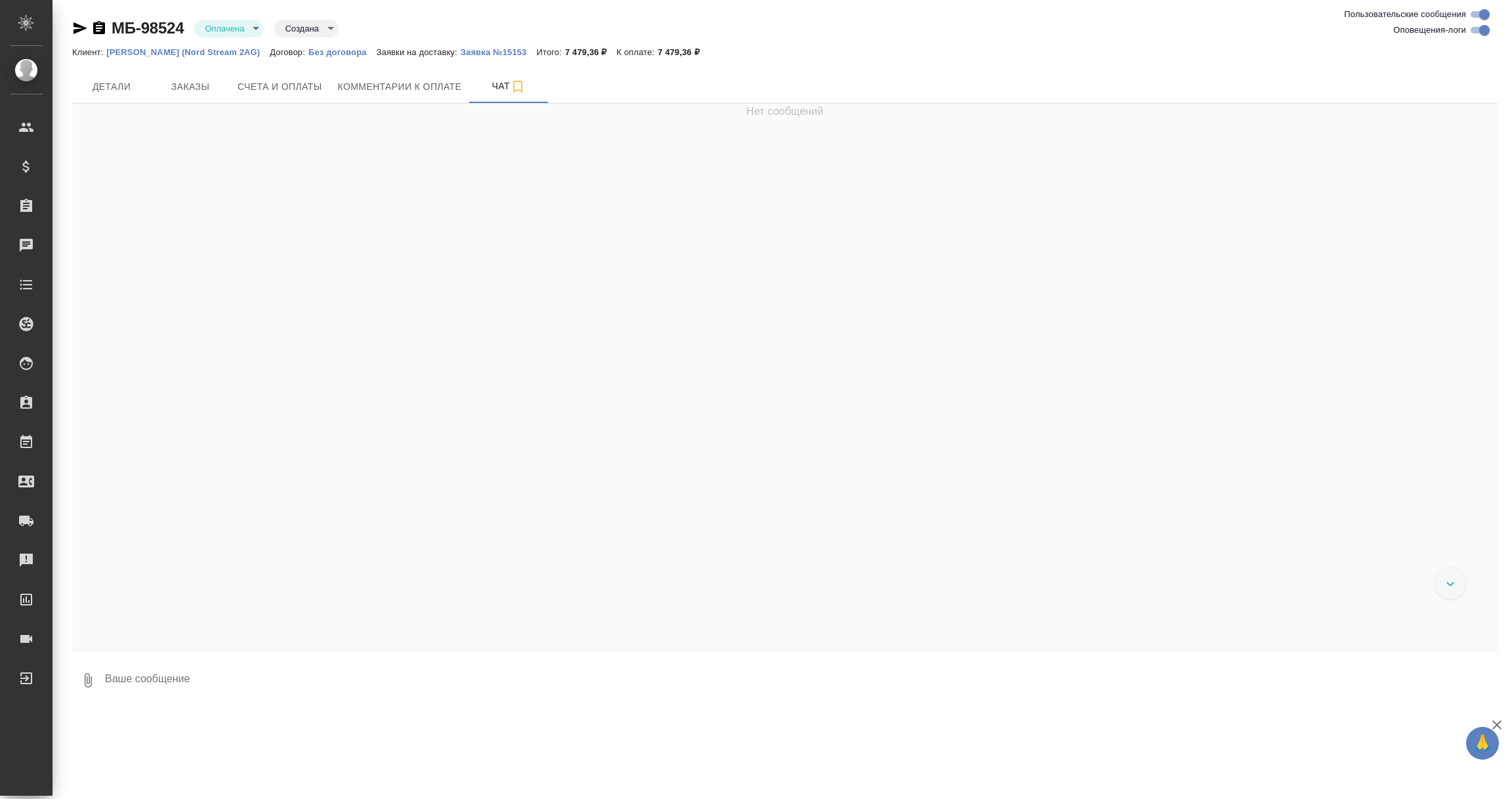
scroll to position [43, 0]
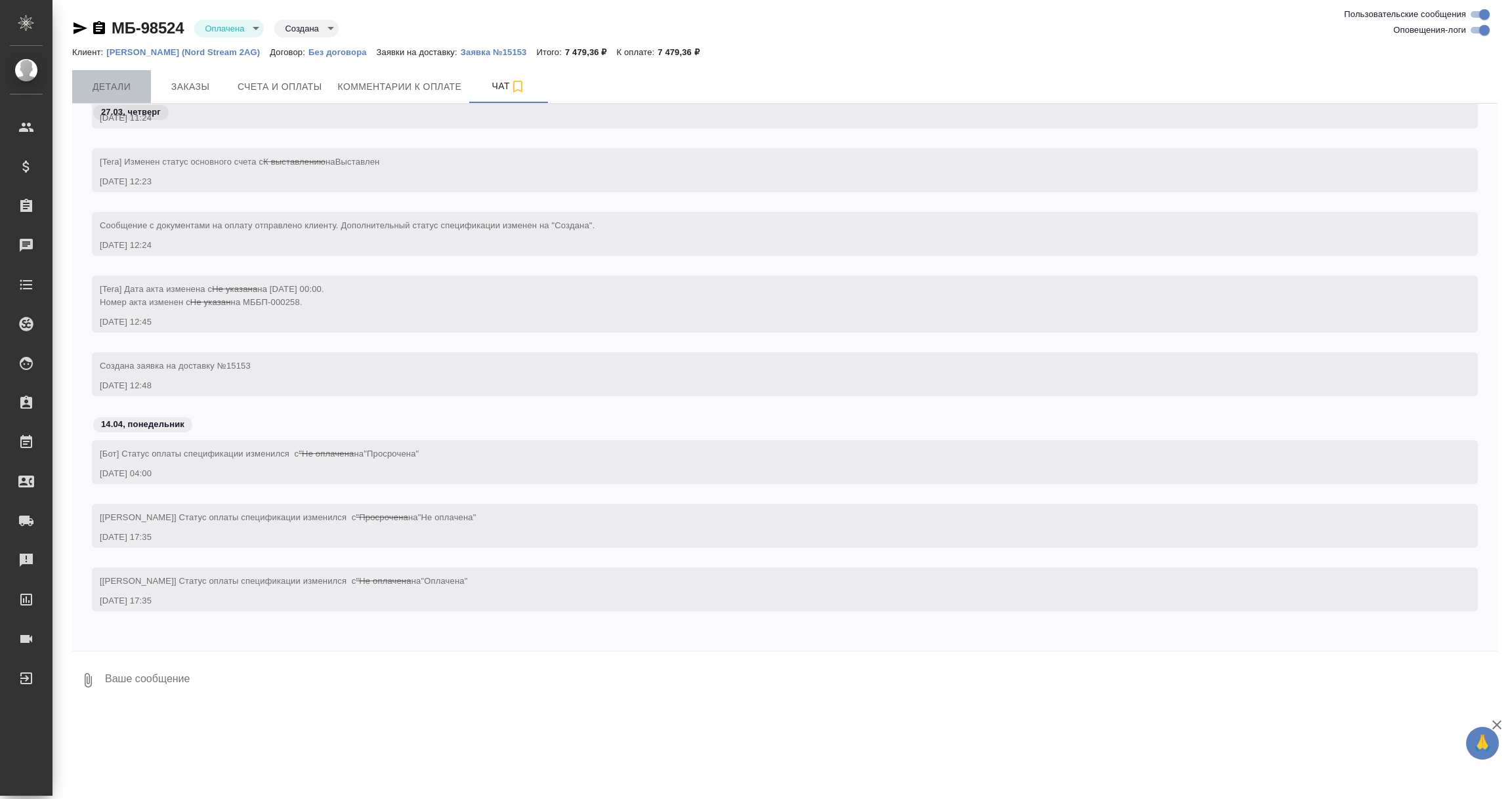
click at [116, 84] on span "Детали" at bounding box center [111, 86] width 63 height 16
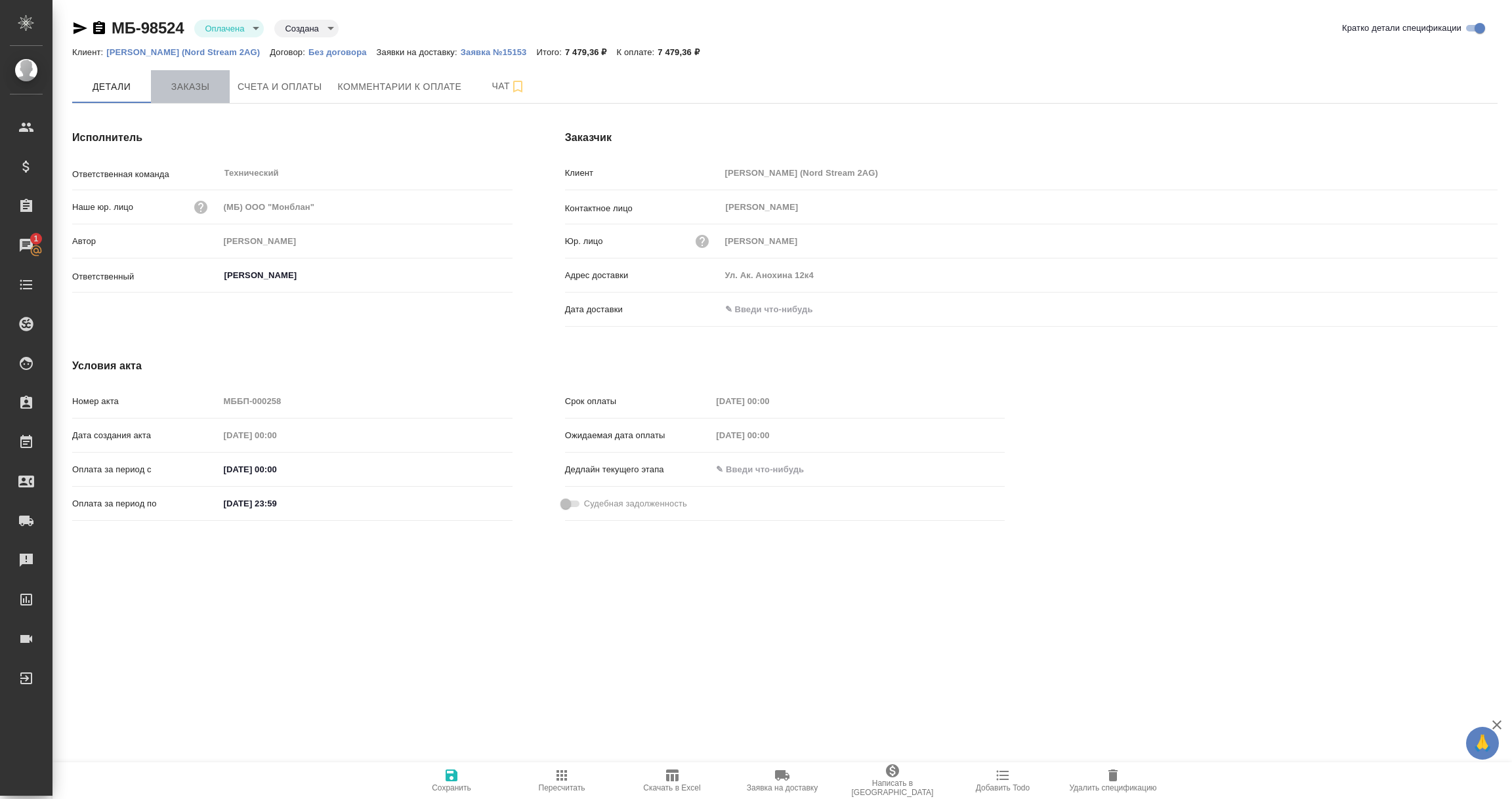
click at [201, 91] on span "Заказы" at bounding box center [190, 86] width 63 height 16
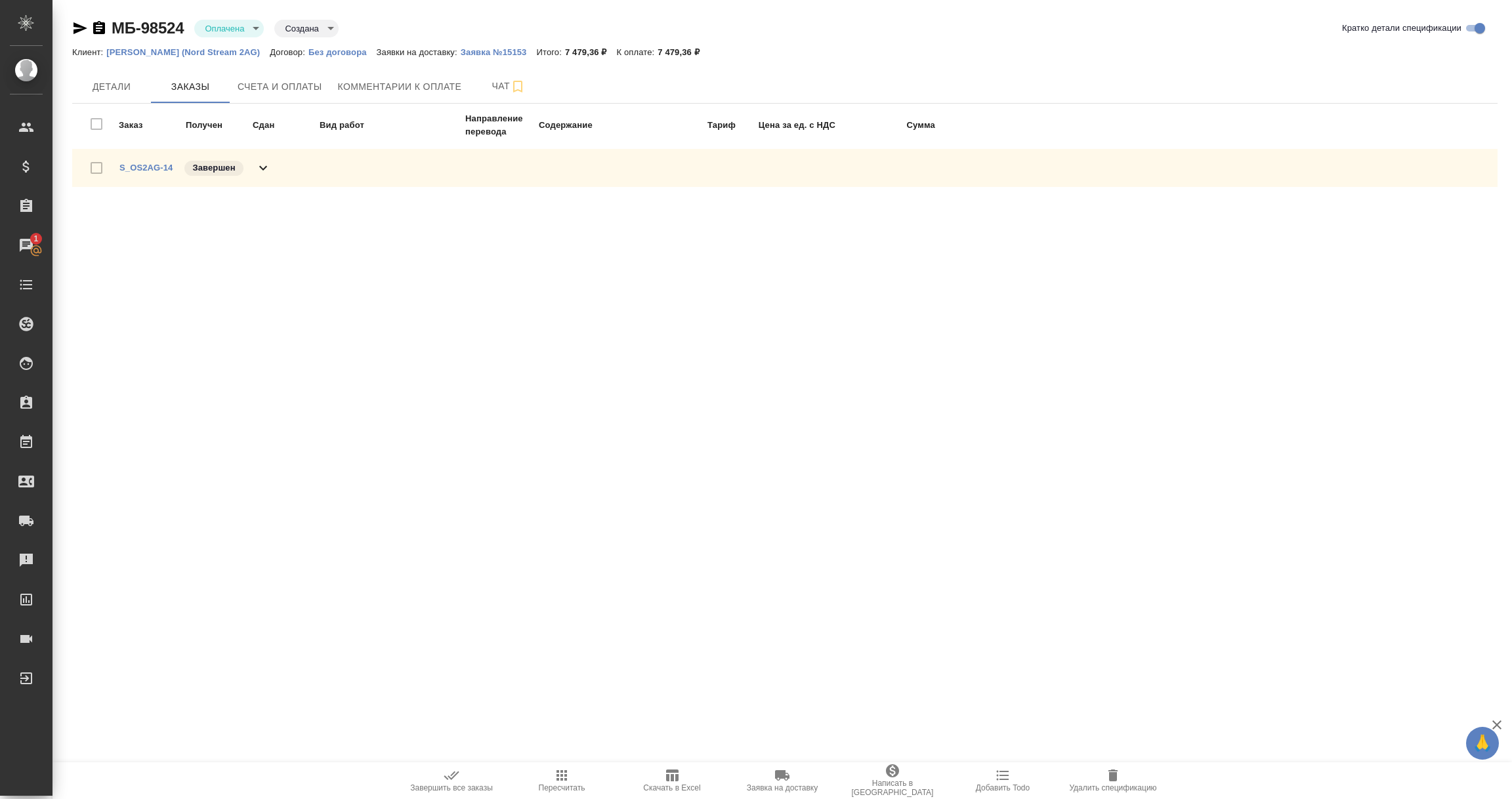
click at [131, 120] on td "Заказ" at bounding box center [151, 125] width 66 height 28
click at [129, 128] on td "Заказ" at bounding box center [151, 125] width 66 height 28
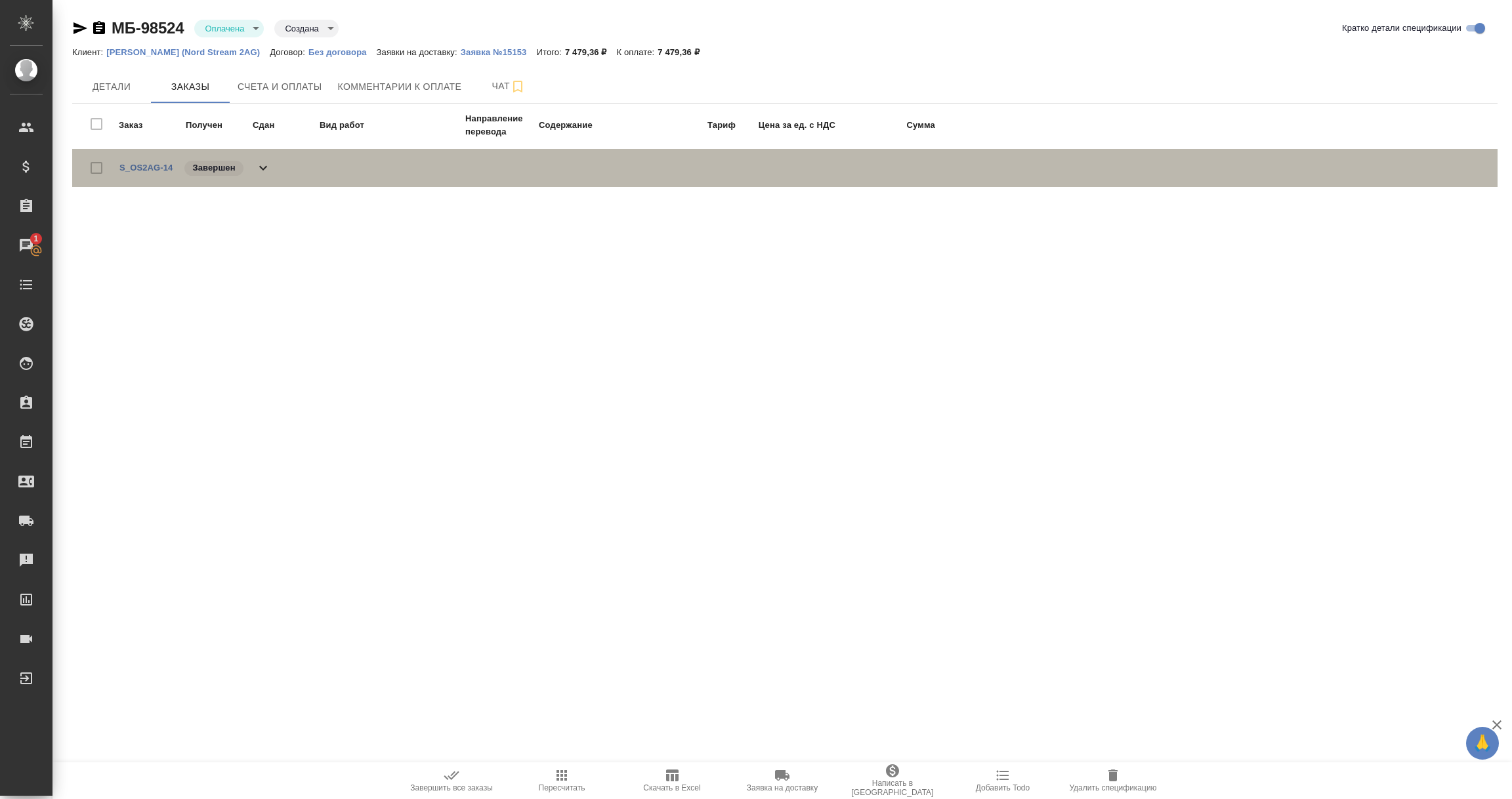
click at [143, 162] on span "S_OS2AG-14" at bounding box center [146, 168] width 53 height 13
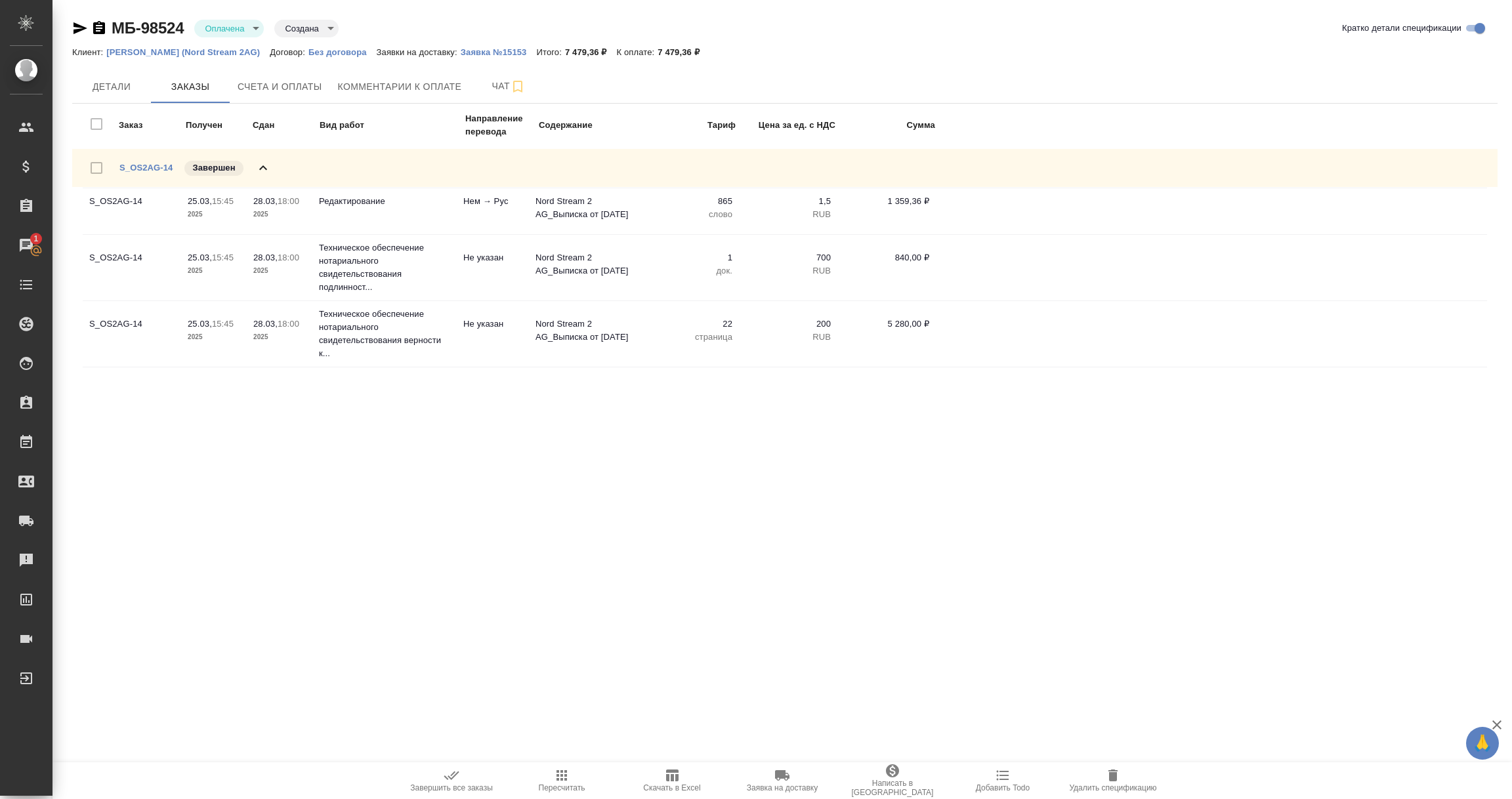
click at [149, 171] on span "S_OS2AG-14" at bounding box center [146, 168] width 53 height 13
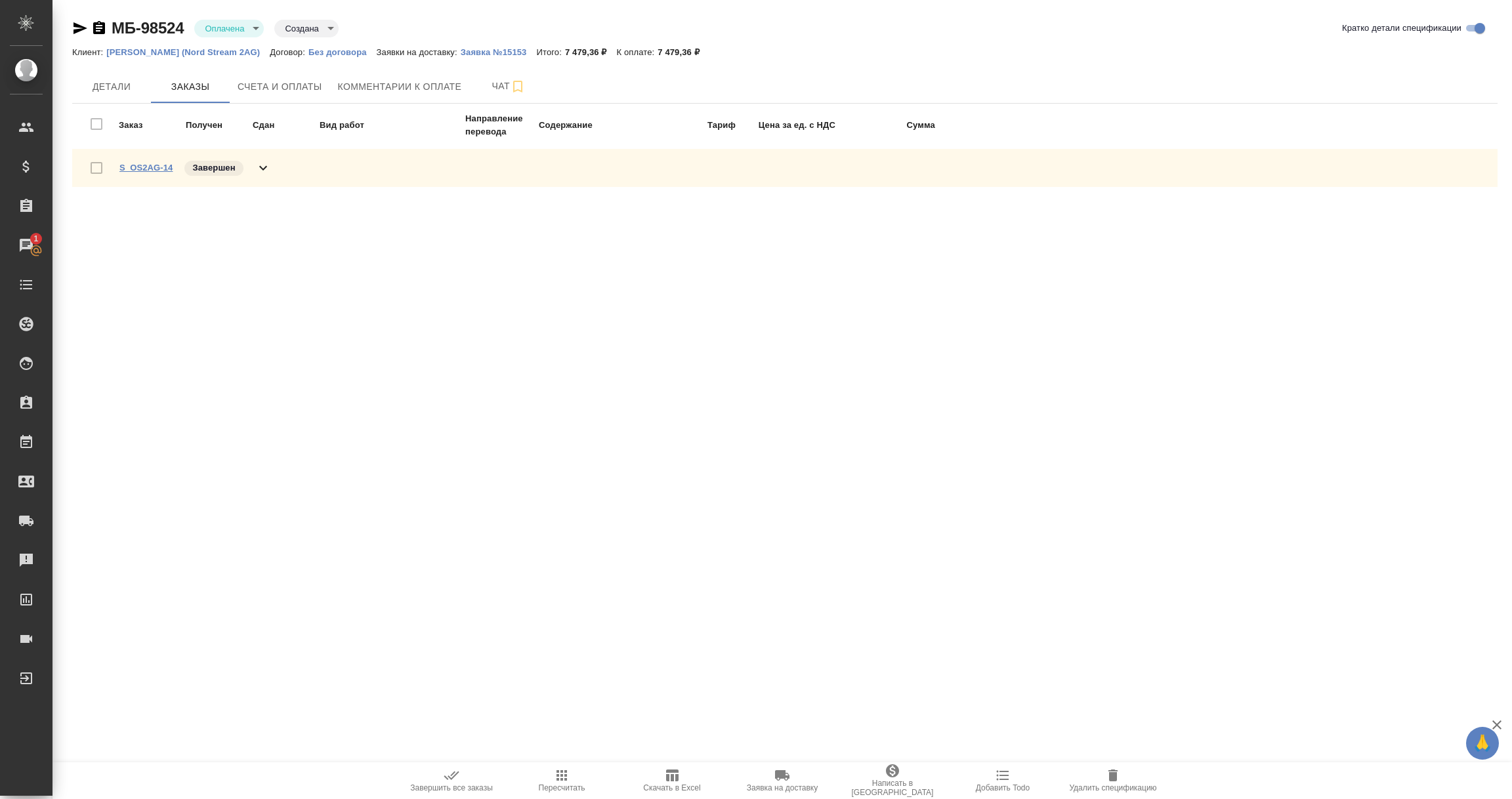
click at [152, 167] on link "S_OS2AG-14" at bounding box center [146, 168] width 53 height 10
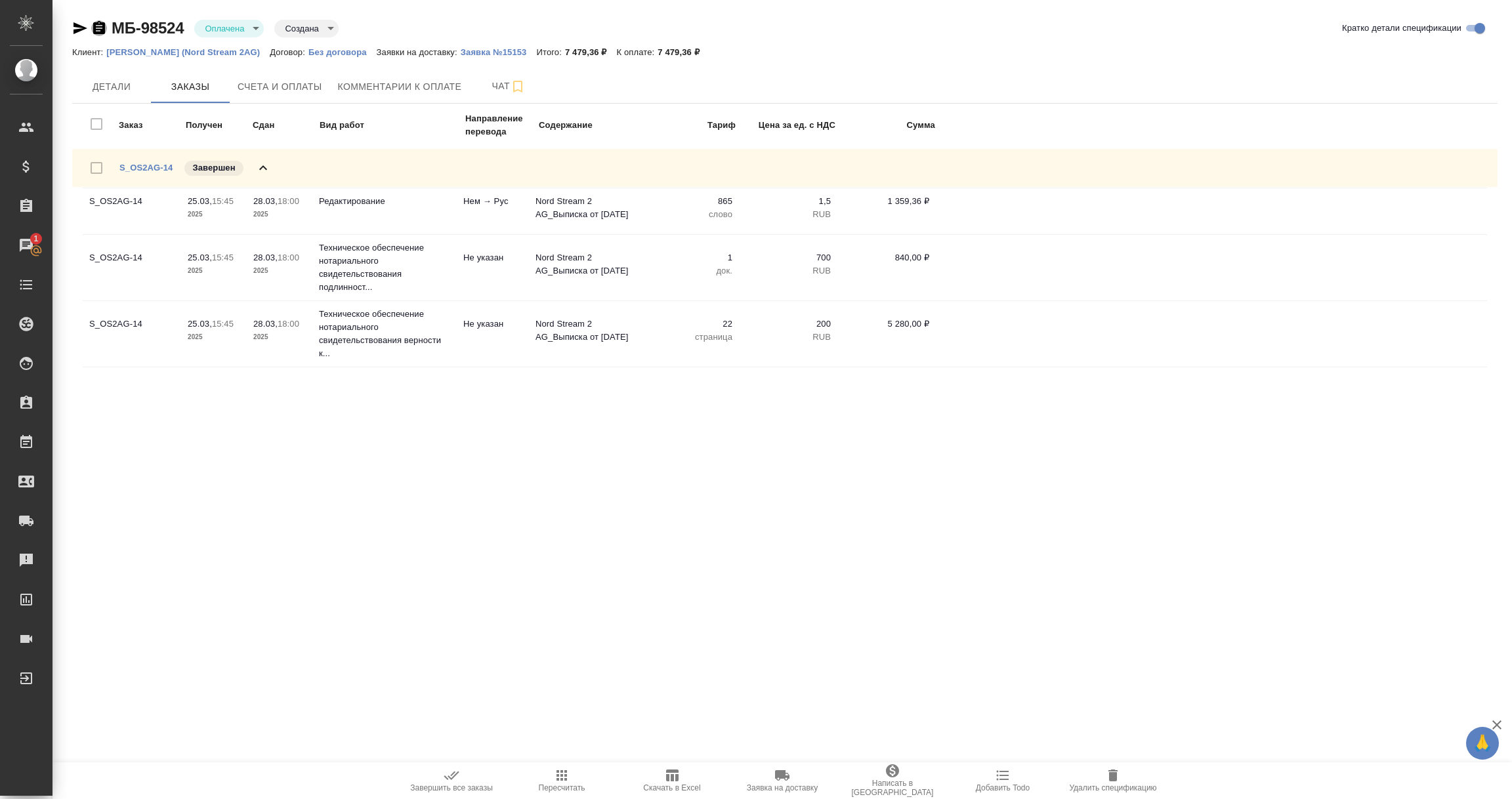
drag, startPoint x: 94, startPoint y: 26, endPoint x: 127, endPoint y: 50, distance: 40.8
click at [96, 26] on icon "button" at bounding box center [99, 28] width 12 height 13
click at [191, 50] on p "Семенов Олег (Nord Stream 2AG)" at bounding box center [188, 52] width 164 height 10
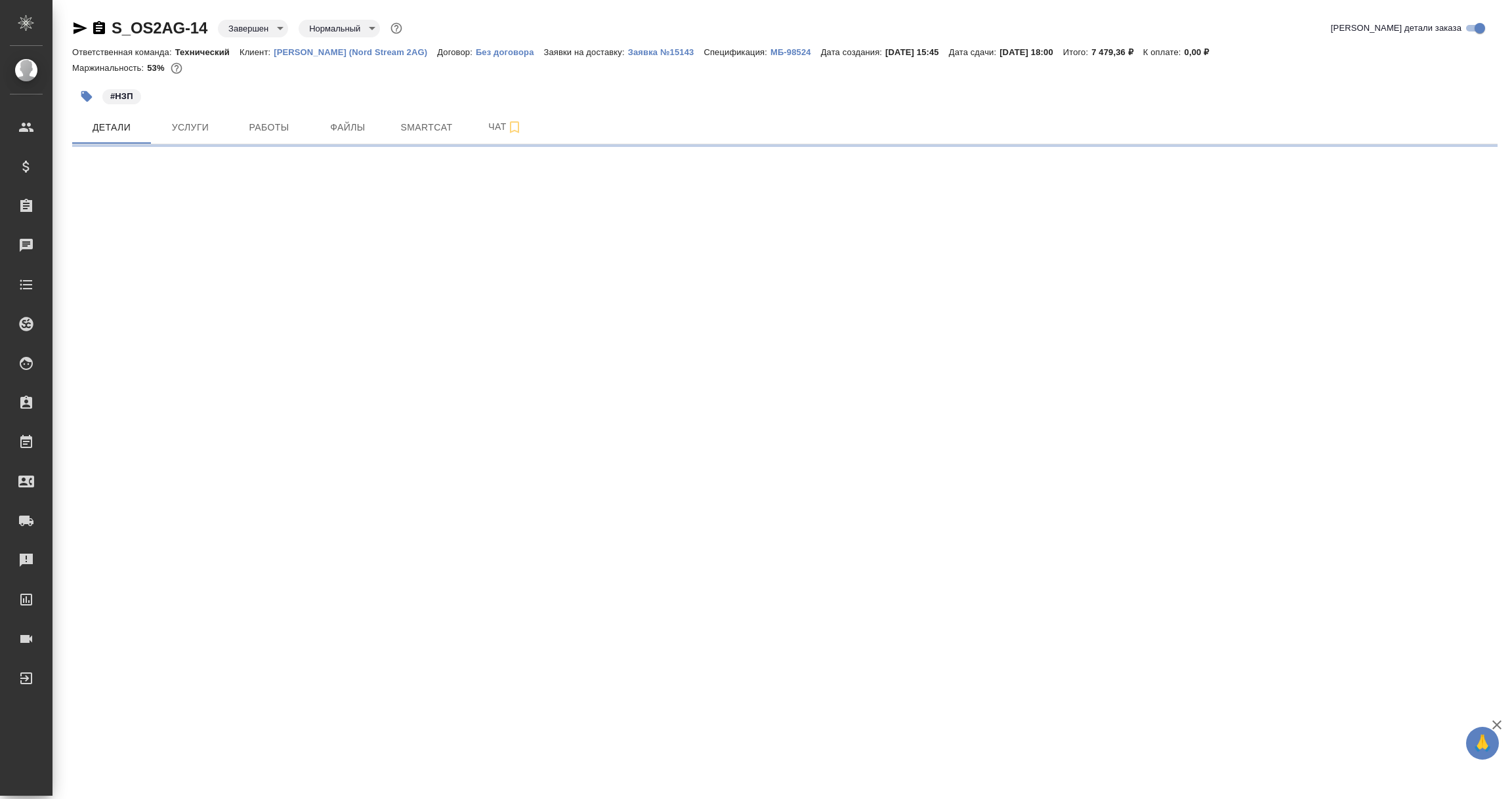
select select "RU"
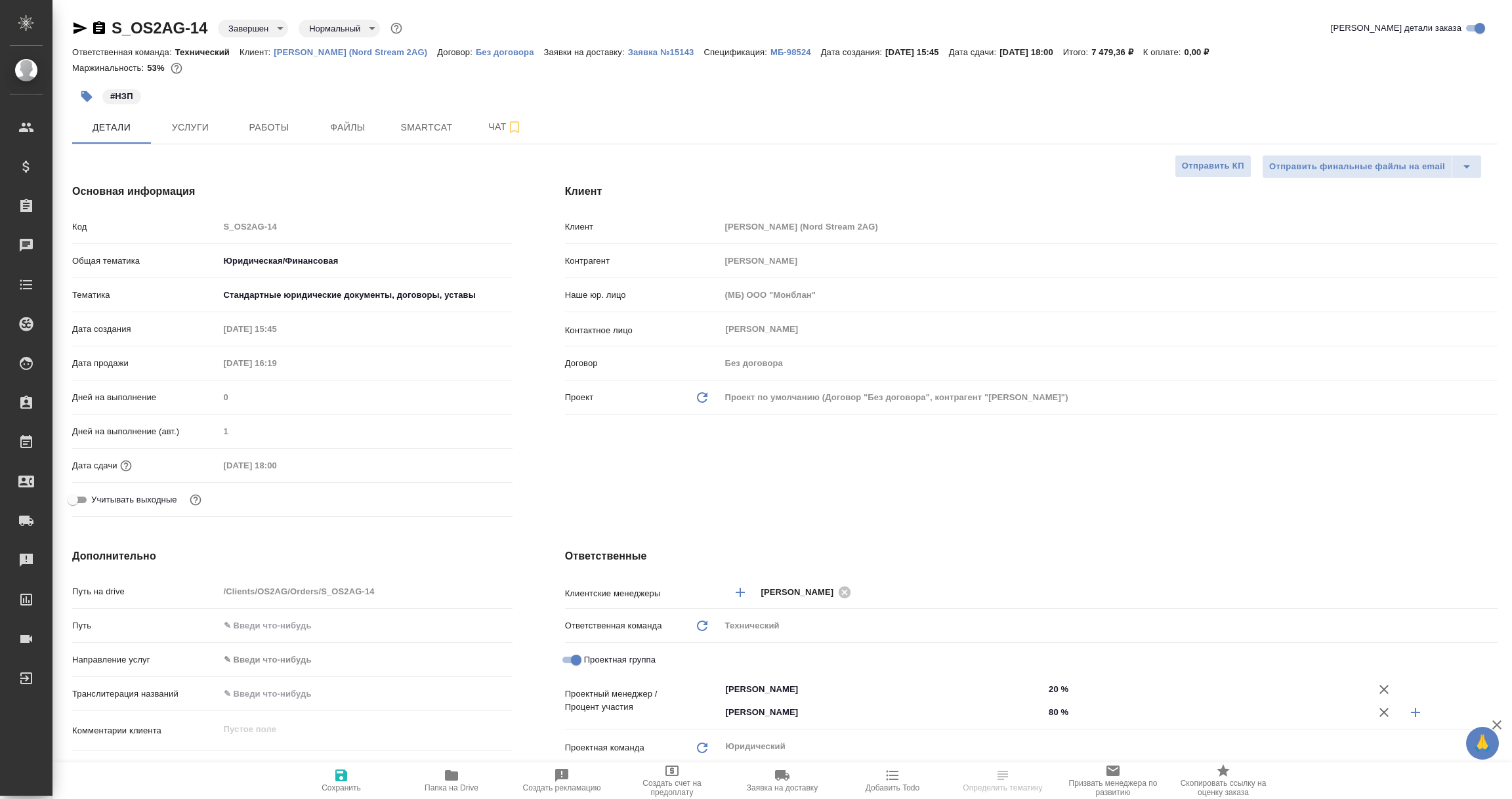
type textarea "x"
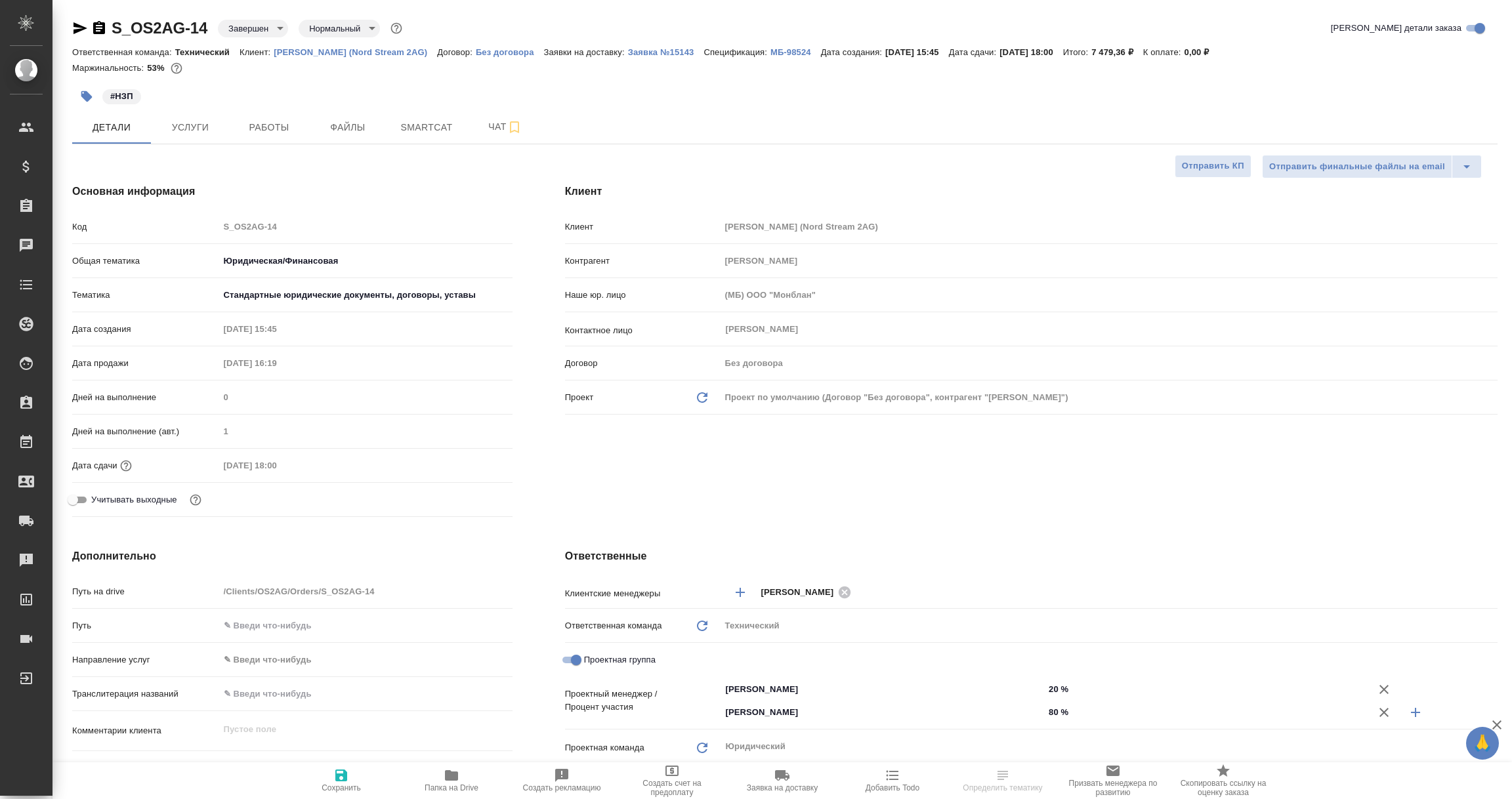
type textarea "x"
click at [348, 50] on p "Семенов Олег (Nord Stream 2AG)" at bounding box center [355, 52] width 164 height 10
select select "RU"
type textarea "x"
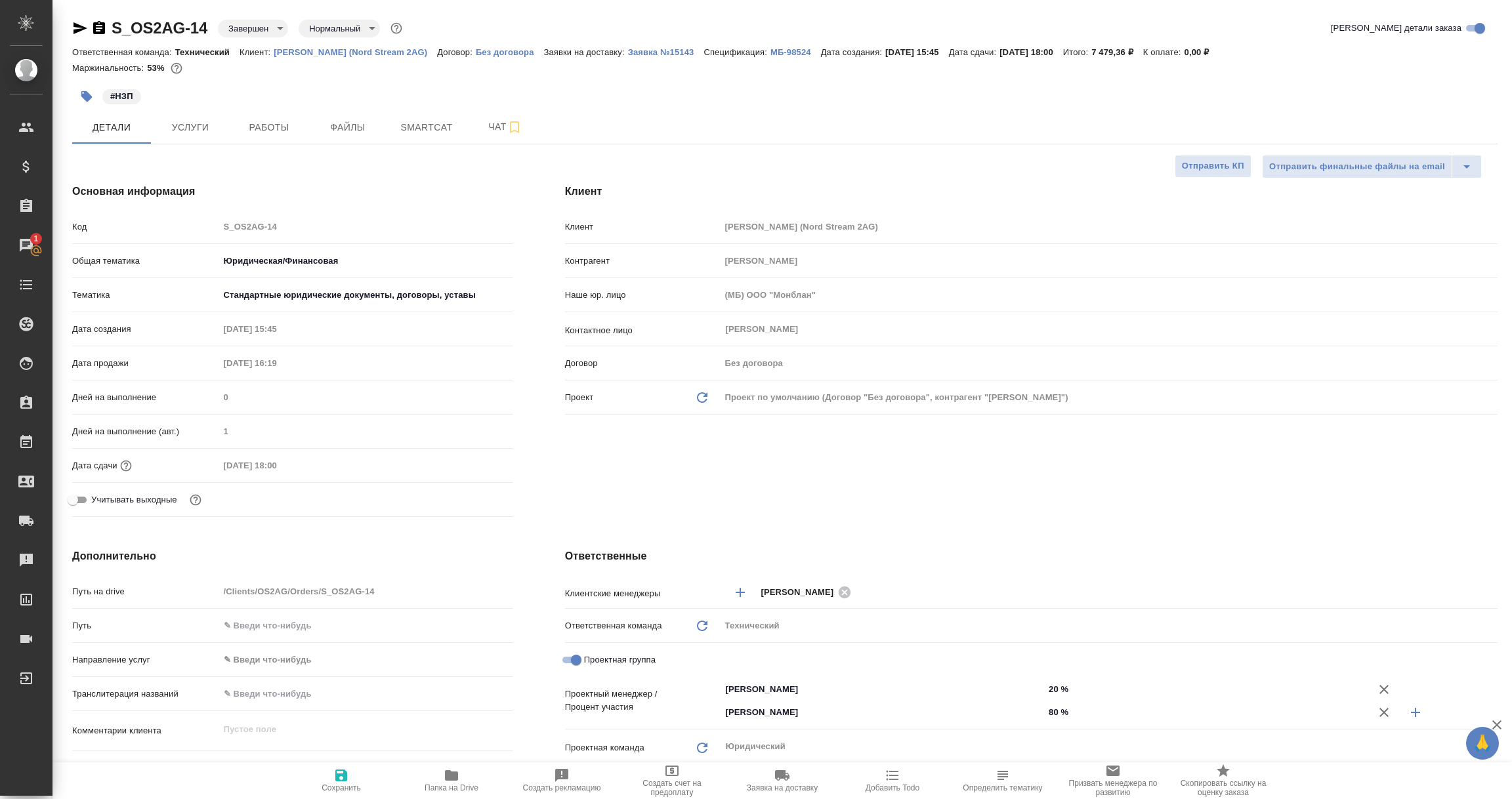
type textarea "x"
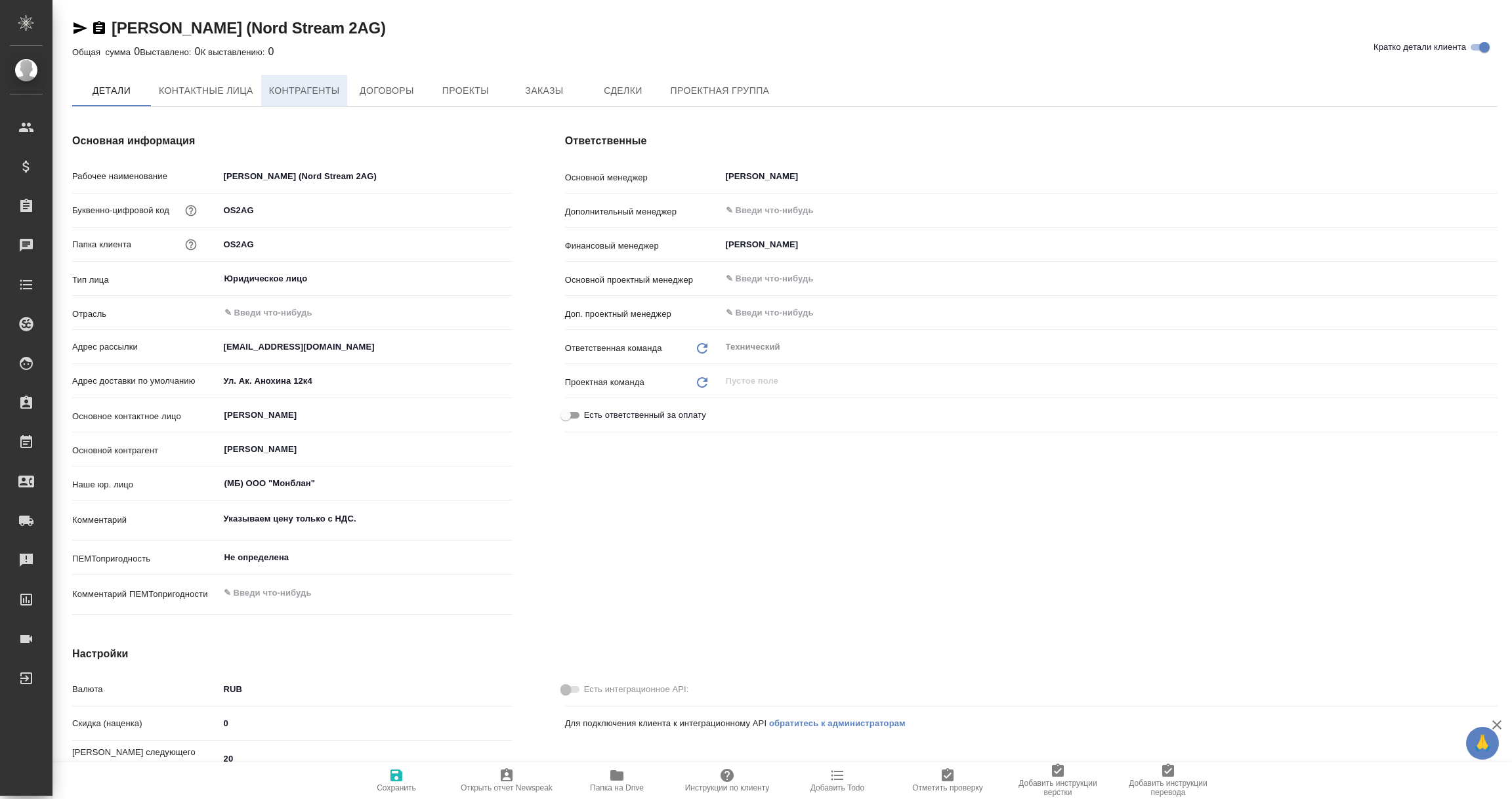
type textarea "x"
click at [322, 90] on span "Контрагенты" at bounding box center [305, 91] width 71 height 16
type textarea "x"
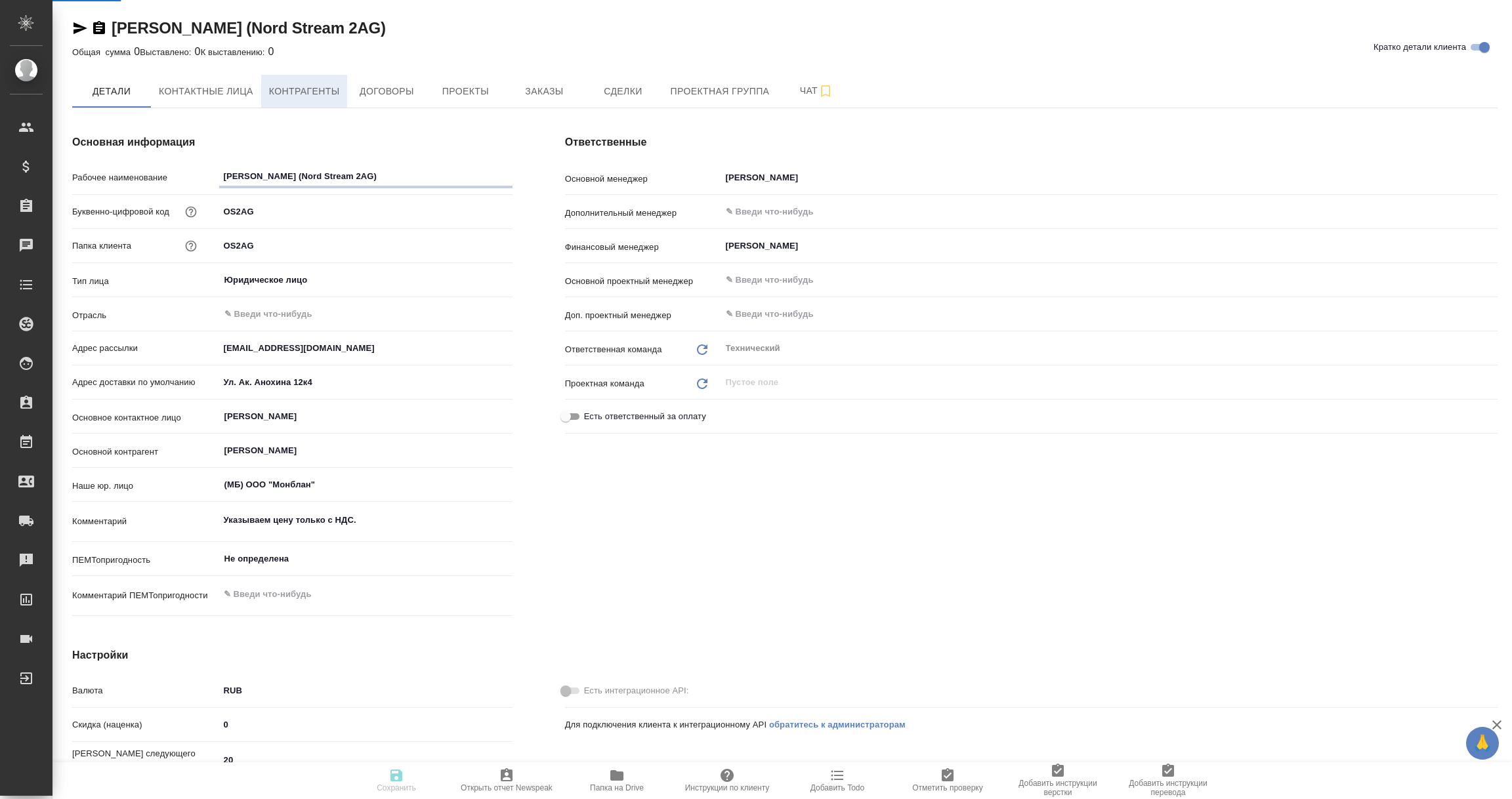
type textarea "x"
click at [295, 92] on span "Контрагенты" at bounding box center [305, 91] width 71 height 16
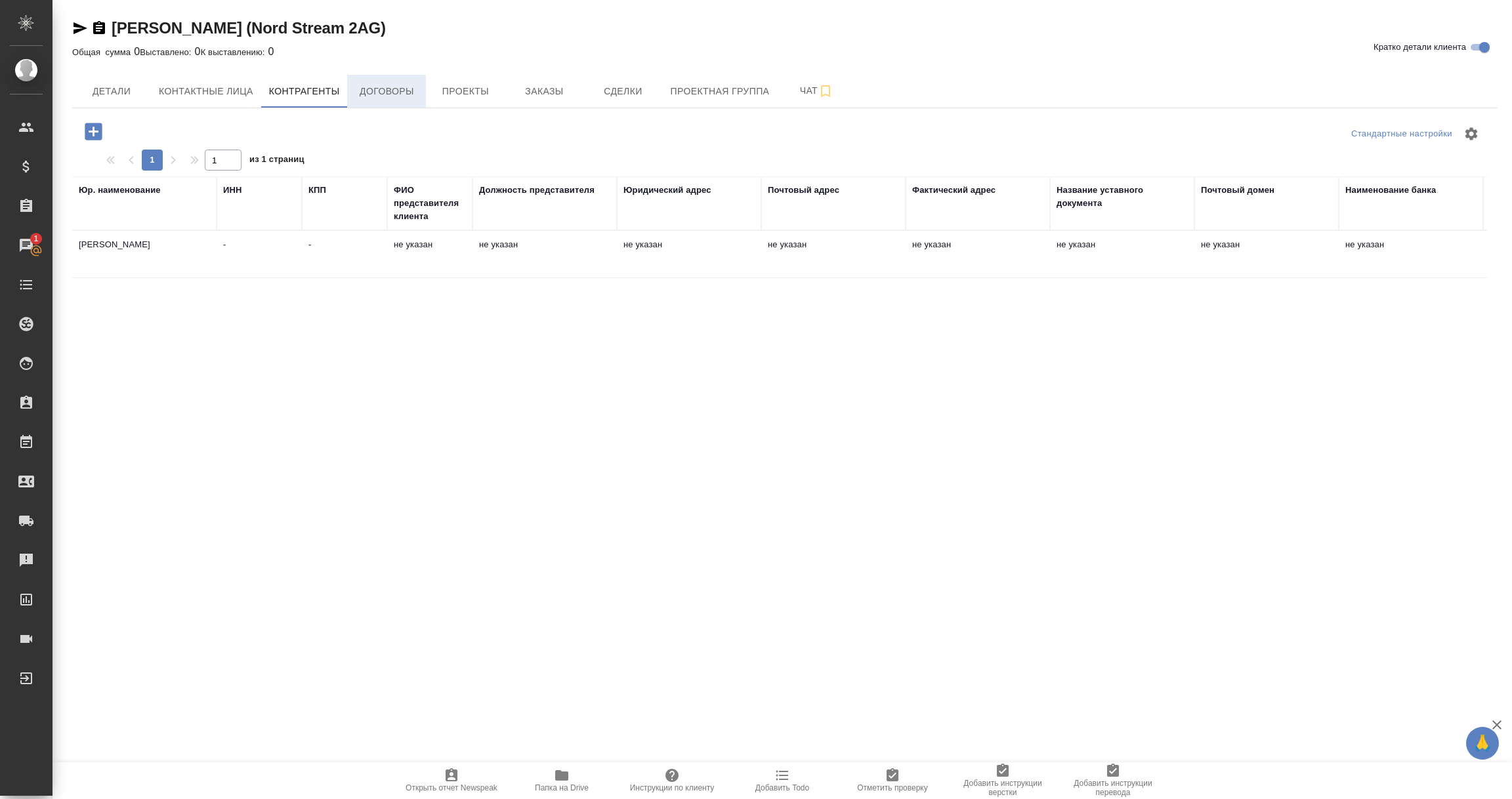
click at [378, 99] on button "Договоры" at bounding box center [386, 91] width 79 height 33
